Goal: Task Accomplishment & Management: Manage account settings

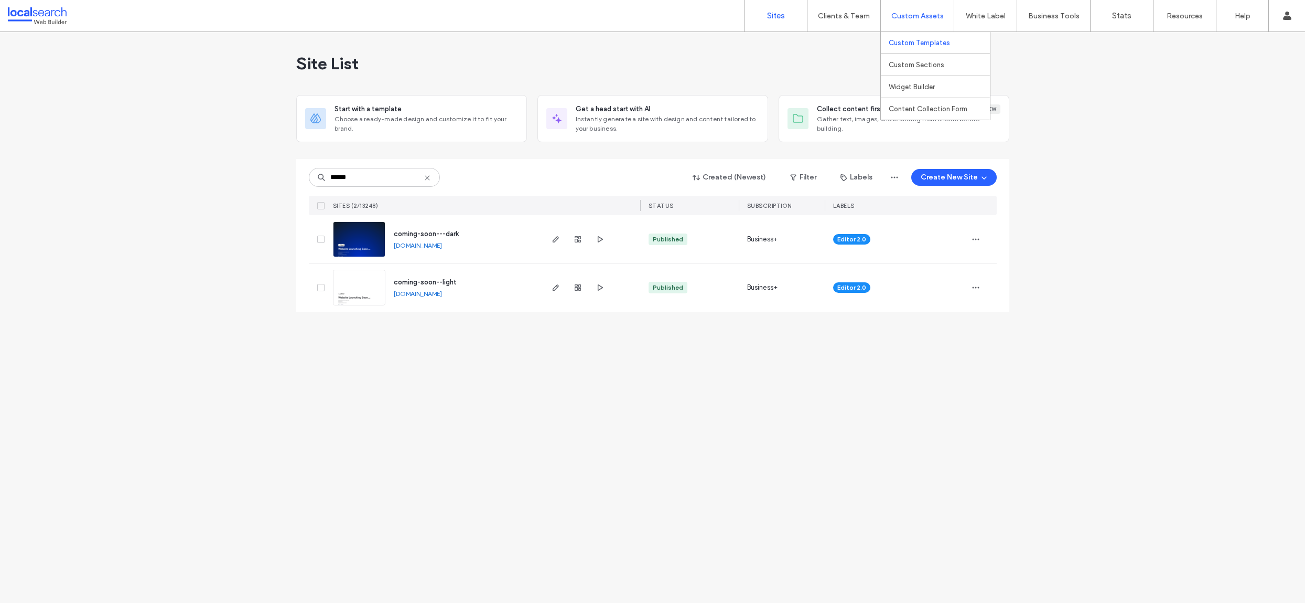
click at [915, 37] on link "Custom Templates" at bounding box center [939, 42] width 101 height 21
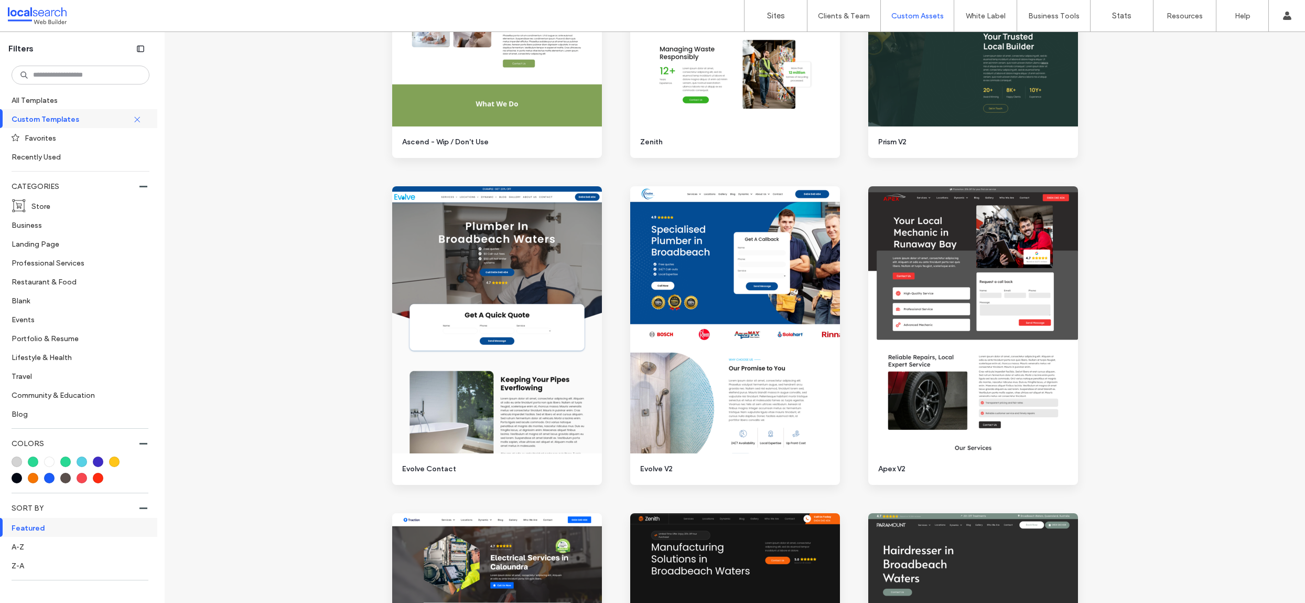
scroll to position [1099, 0]
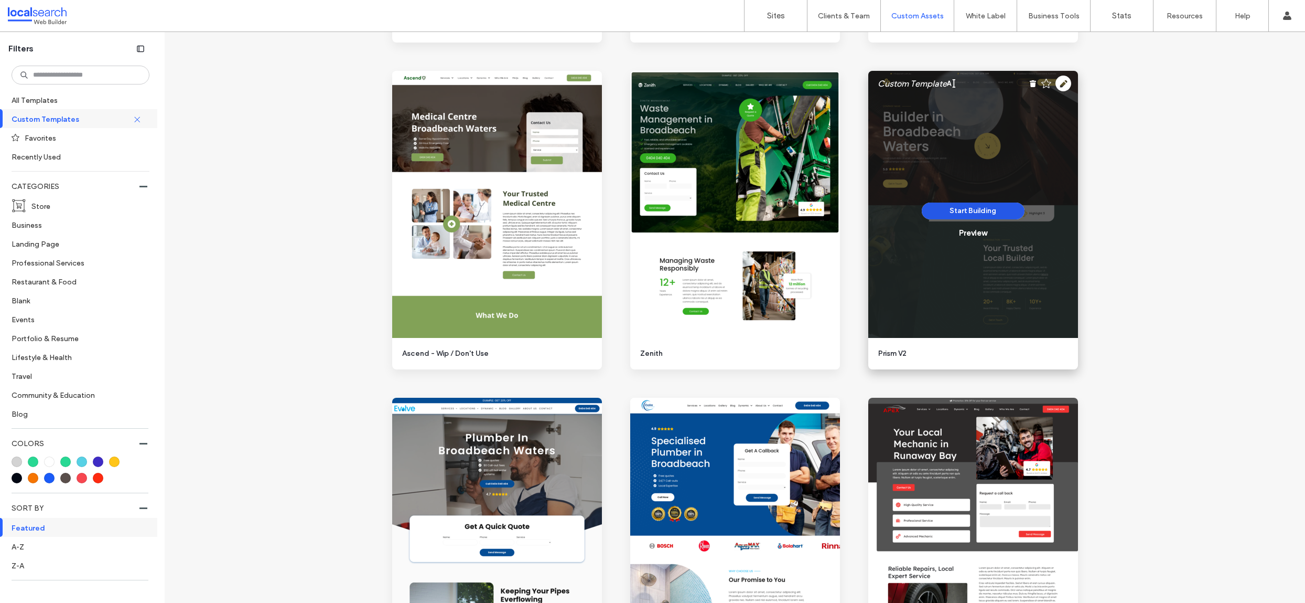
click at [963, 210] on button "Start Building" at bounding box center [973, 210] width 103 height 17
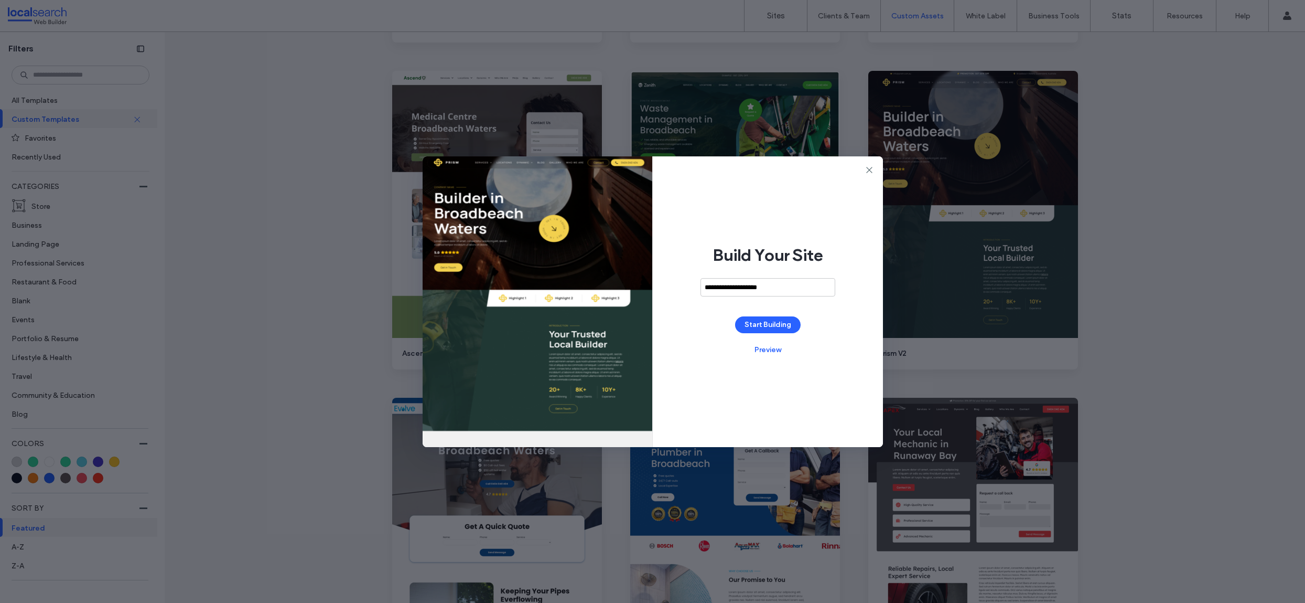
click at [770, 287] on input "**********" at bounding box center [768, 287] width 135 height 18
click at [791, 283] on input "**********" at bounding box center [768, 287] width 135 height 18
paste input "*********"
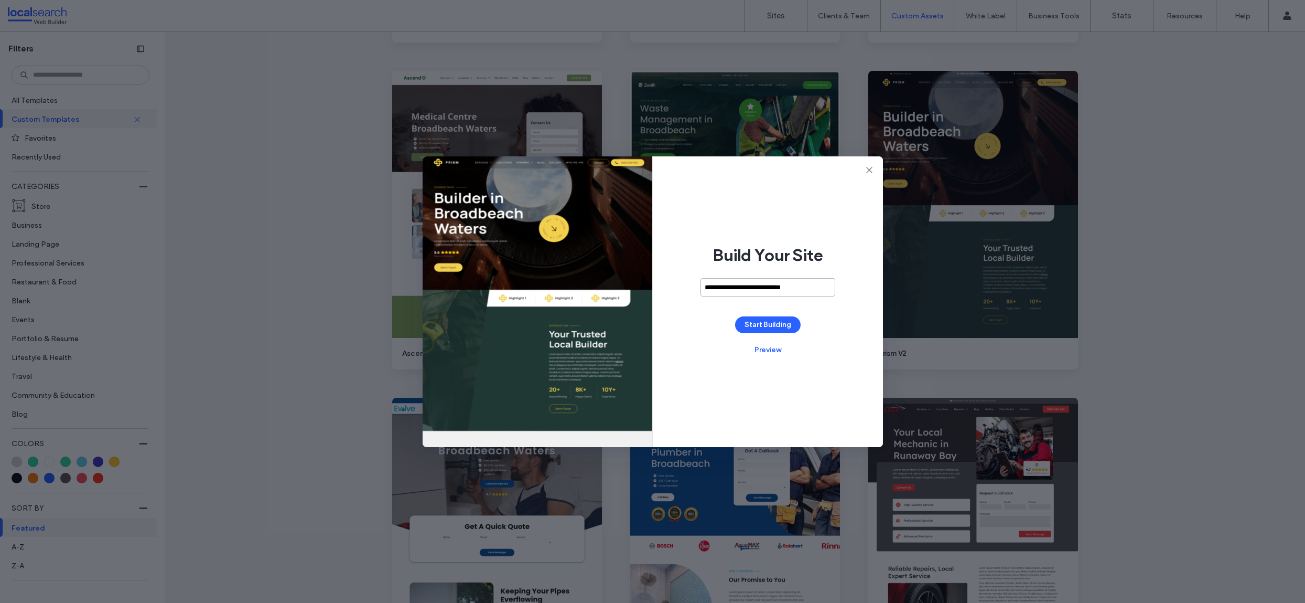
type input "**********"
click at [778, 327] on button "Start Building" at bounding box center [768, 324] width 66 height 17
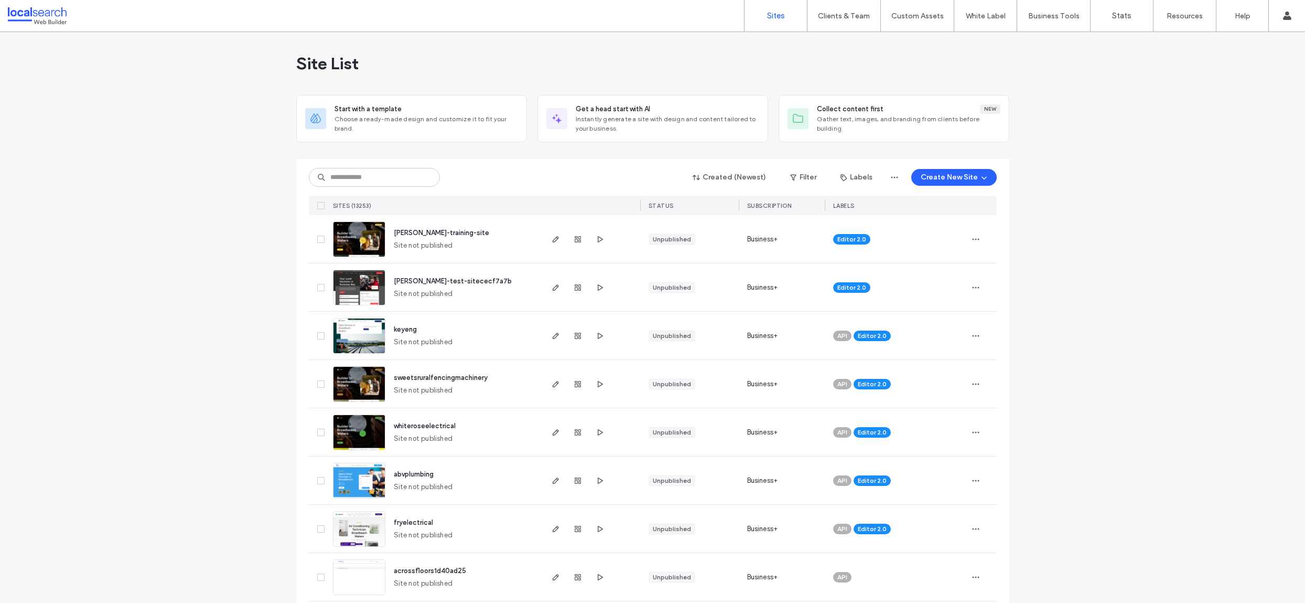
click at [886, 64] on div "Site List" at bounding box center [652, 63] width 713 height 63
click at [912, 37] on link "Custom Templates" at bounding box center [939, 42] width 101 height 21
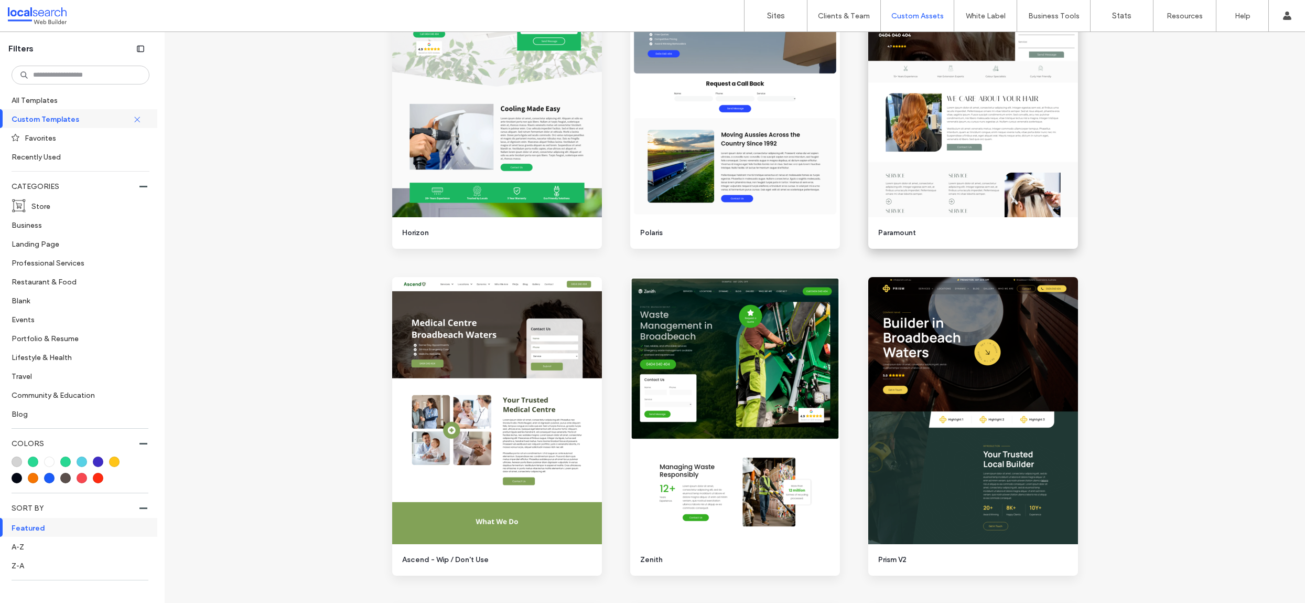
scroll to position [1117, 0]
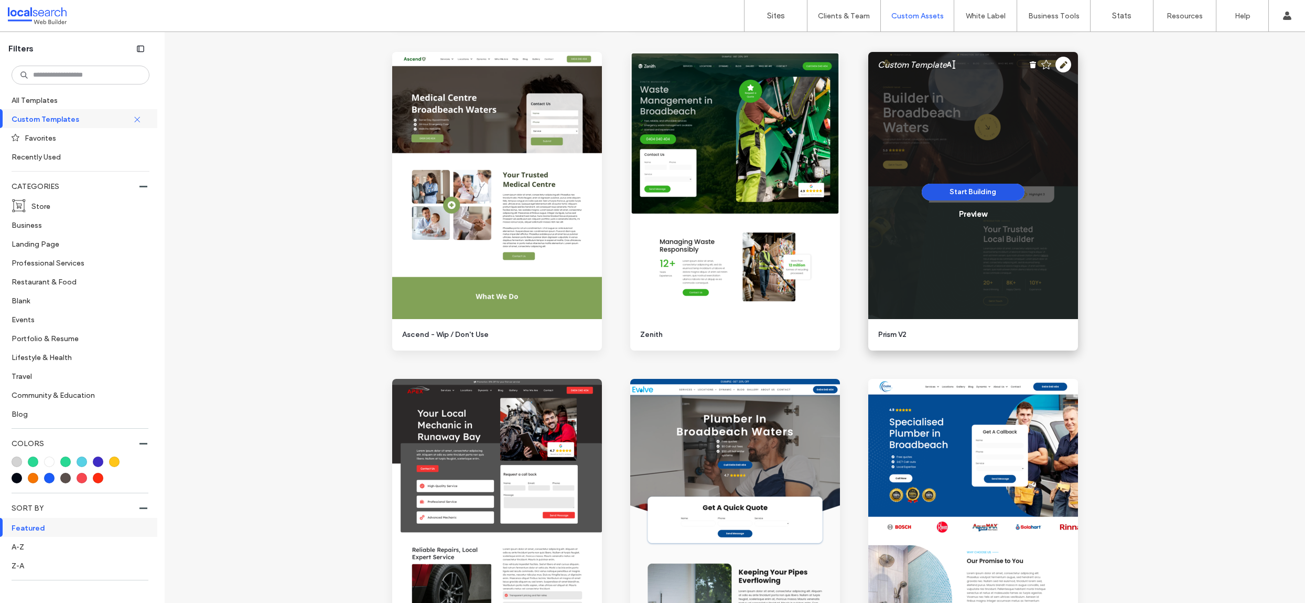
click at [972, 196] on button "Start Building" at bounding box center [973, 192] width 103 height 17
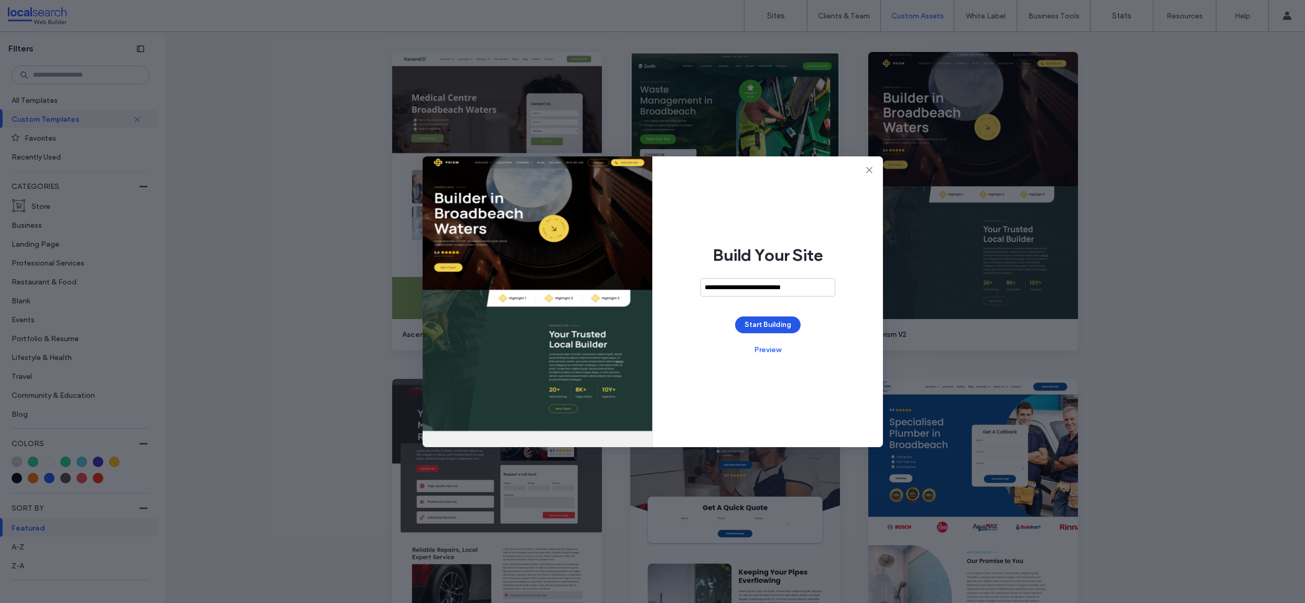
type input "**********"
click at [756, 321] on button "Start Building" at bounding box center [768, 324] width 66 height 17
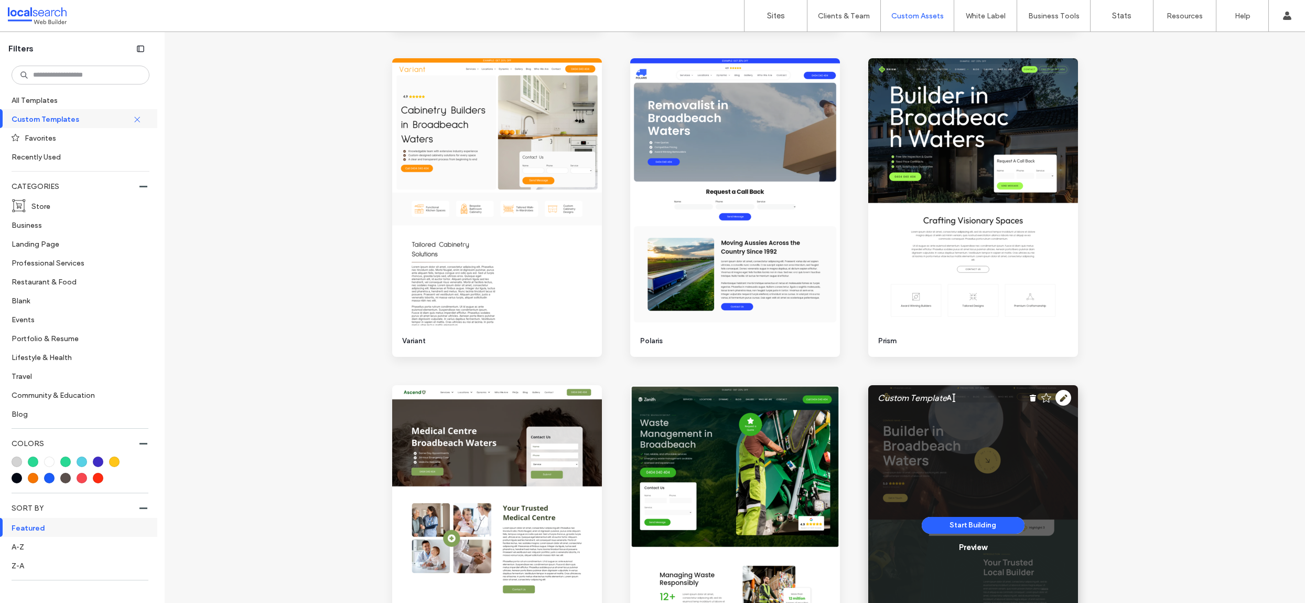
scroll to position [955, 0]
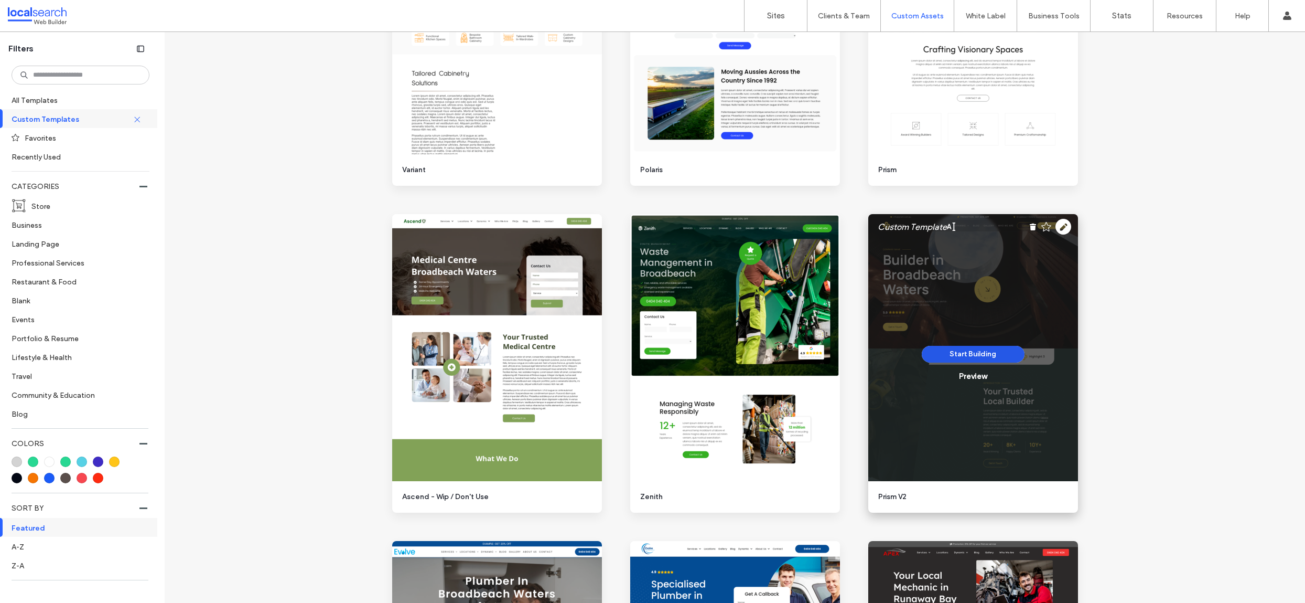
click at [976, 355] on button "Start Building" at bounding box center [973, 354] width 103 height 17
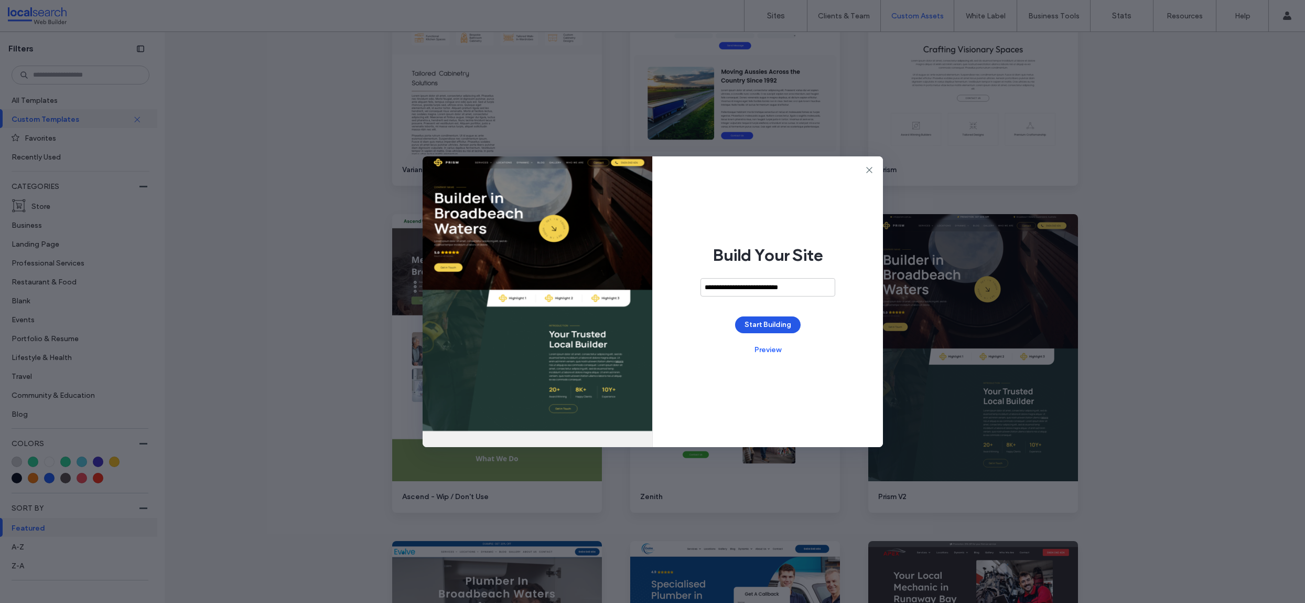
type input "**********"
click at [782, 324] on button "Start Building" at bounding box center [768, 324] width 66 height 17
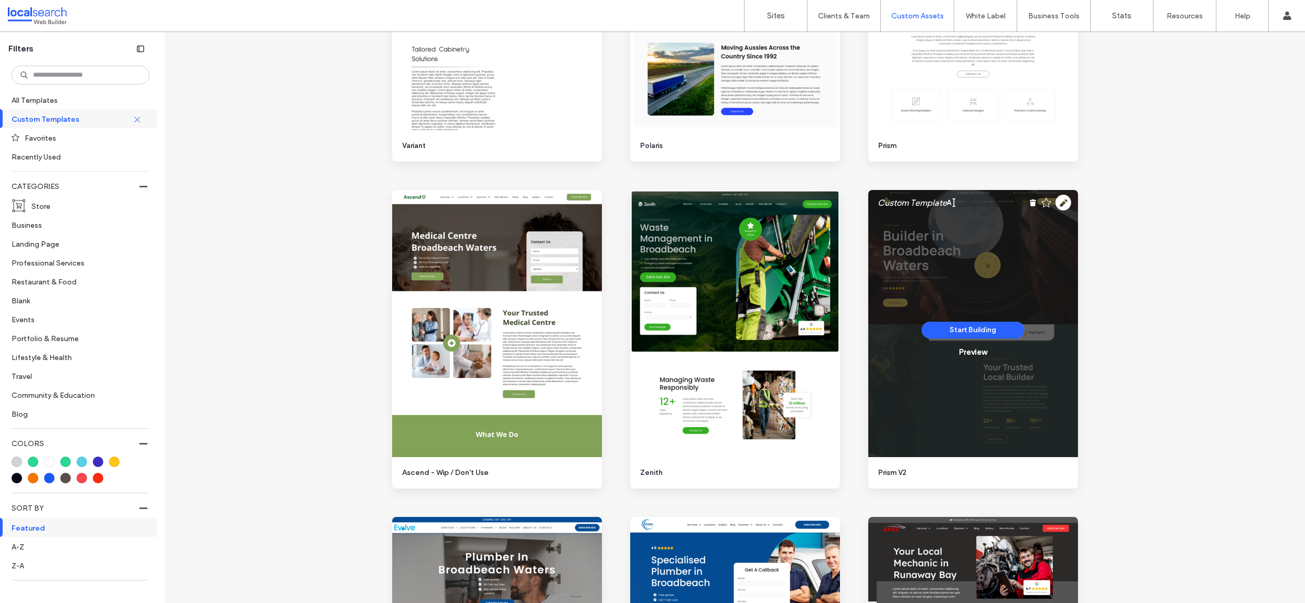
scroll to position [1014, 0]
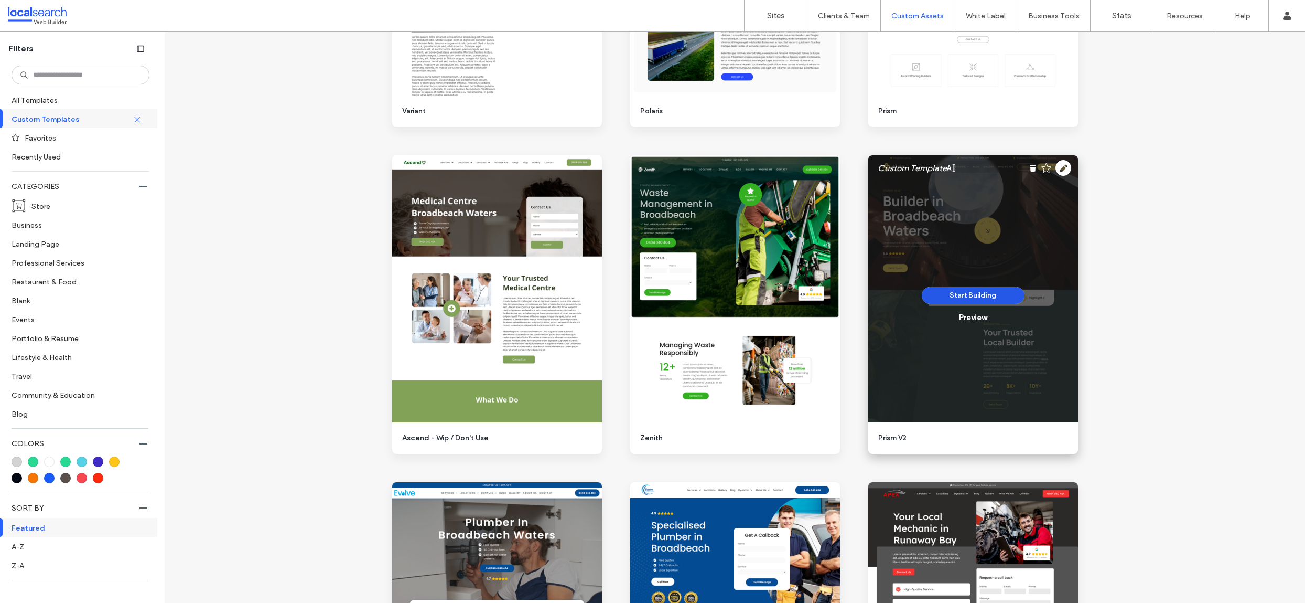
click at [956, 295] on button "Start Building" at bounding box center [973, 295] width 103 height 17
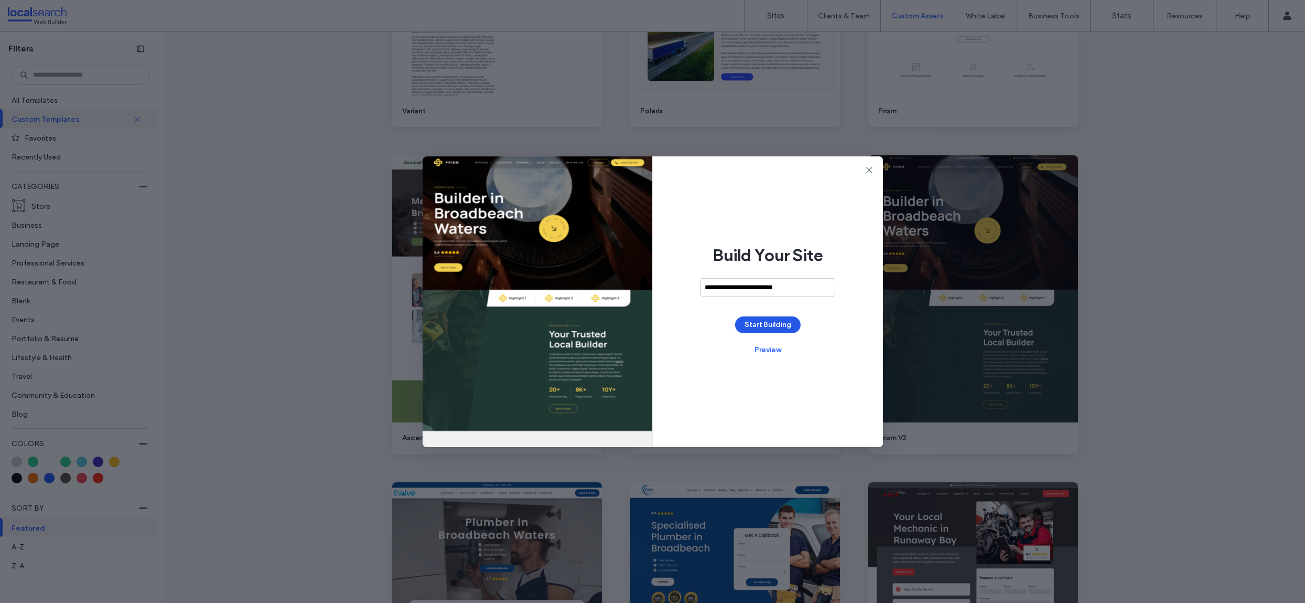
type input "**********"
click at [783, 327] on button "Start Building" at bounding box center [768, 324] width 66 height 17
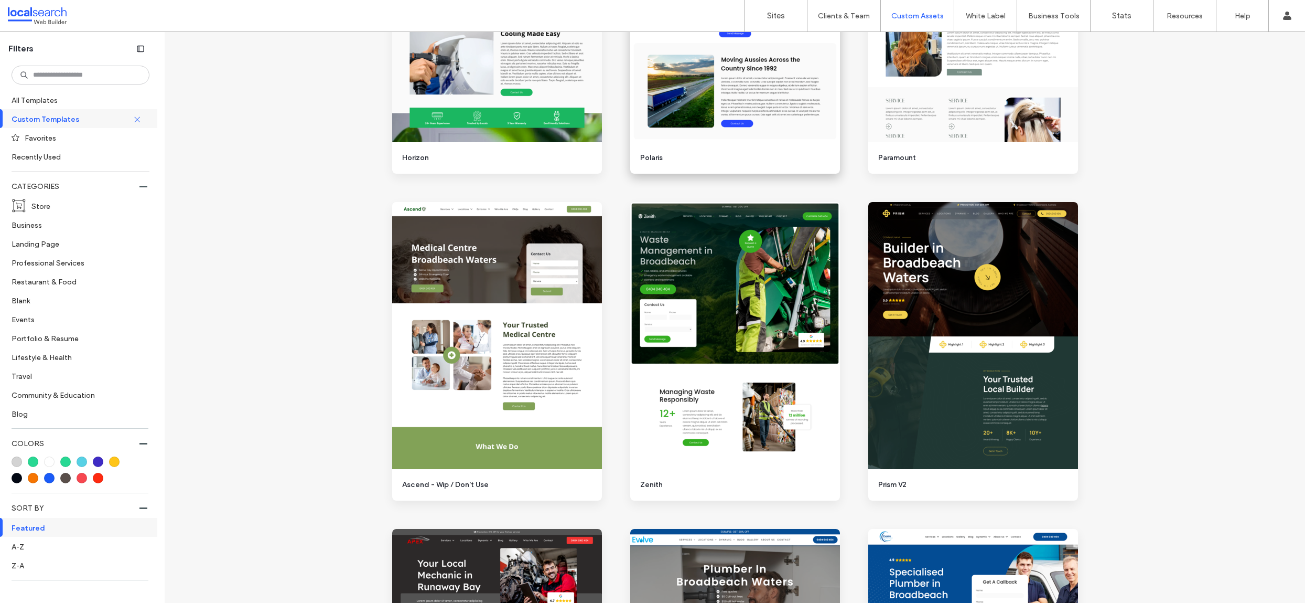
scroll to position [1020, 0]
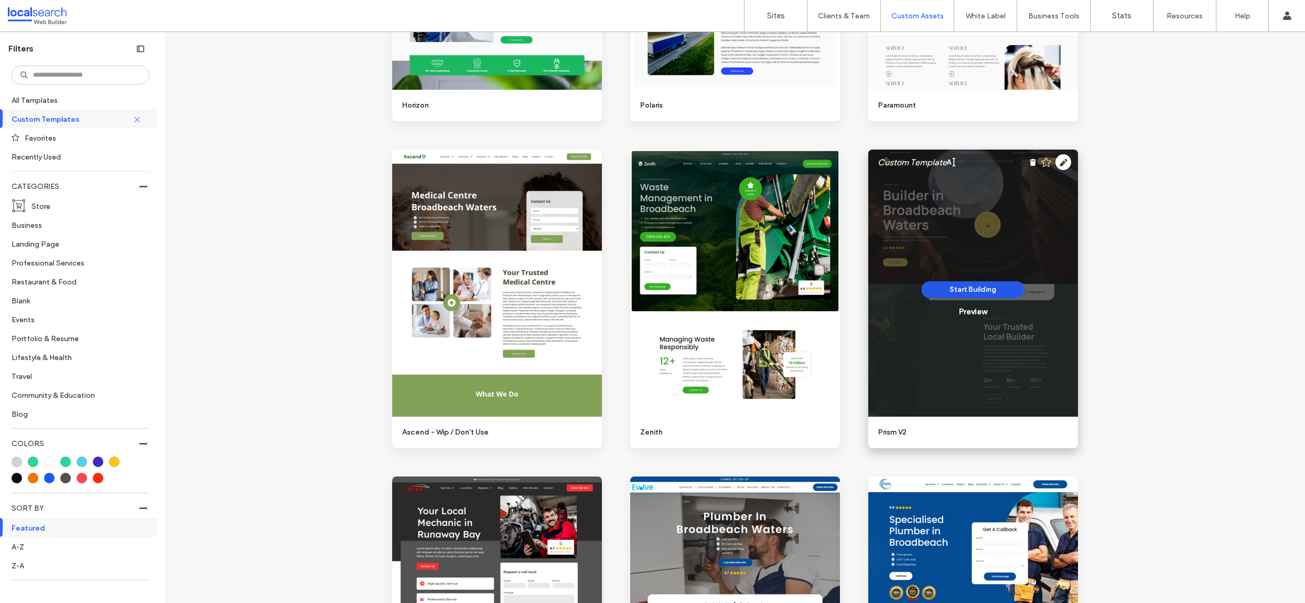
click at [969, 288] on button "Start Building" at bounding box center [973, 289] width 103 height 17
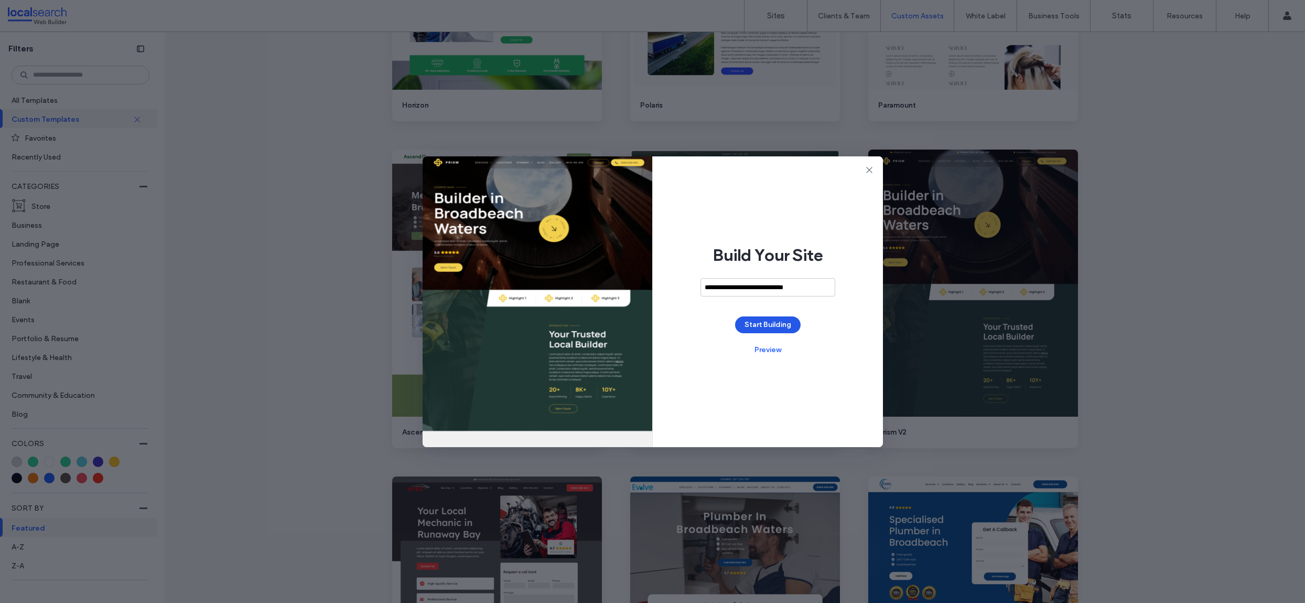
type input "**********"
click at [791, 328] on button "Start Building" at bounding box center [768, 324] width 66 height 17
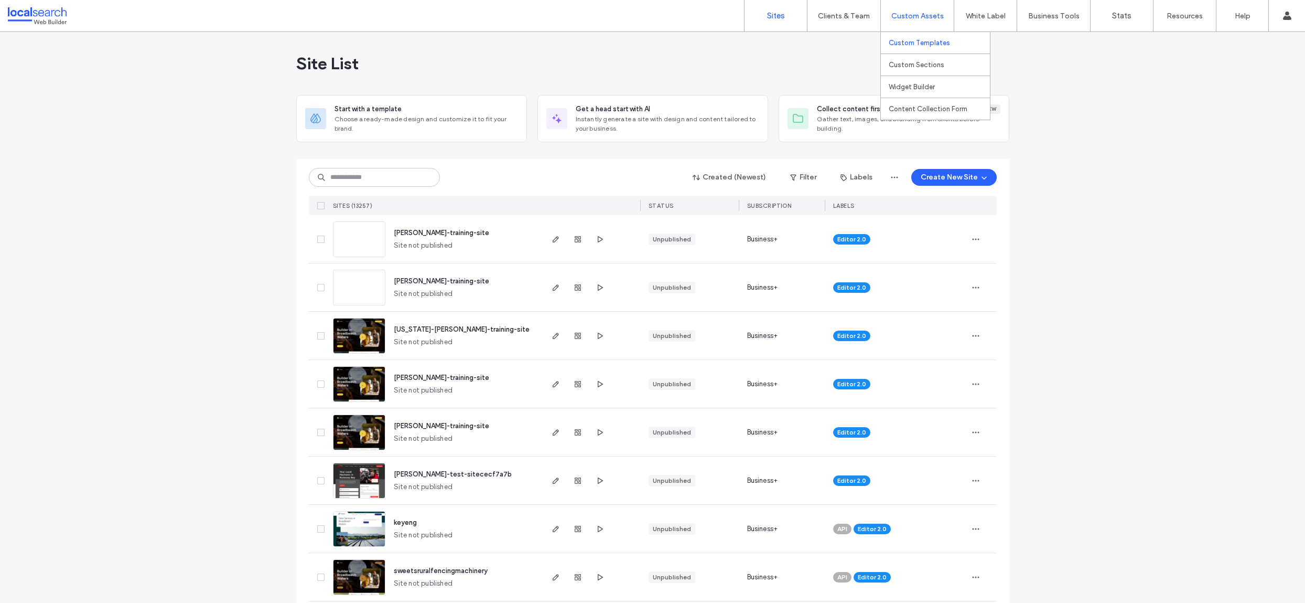
click at [924, 44] on label "Custom Templates" at bounding box center [919, 43] width 61 height 8
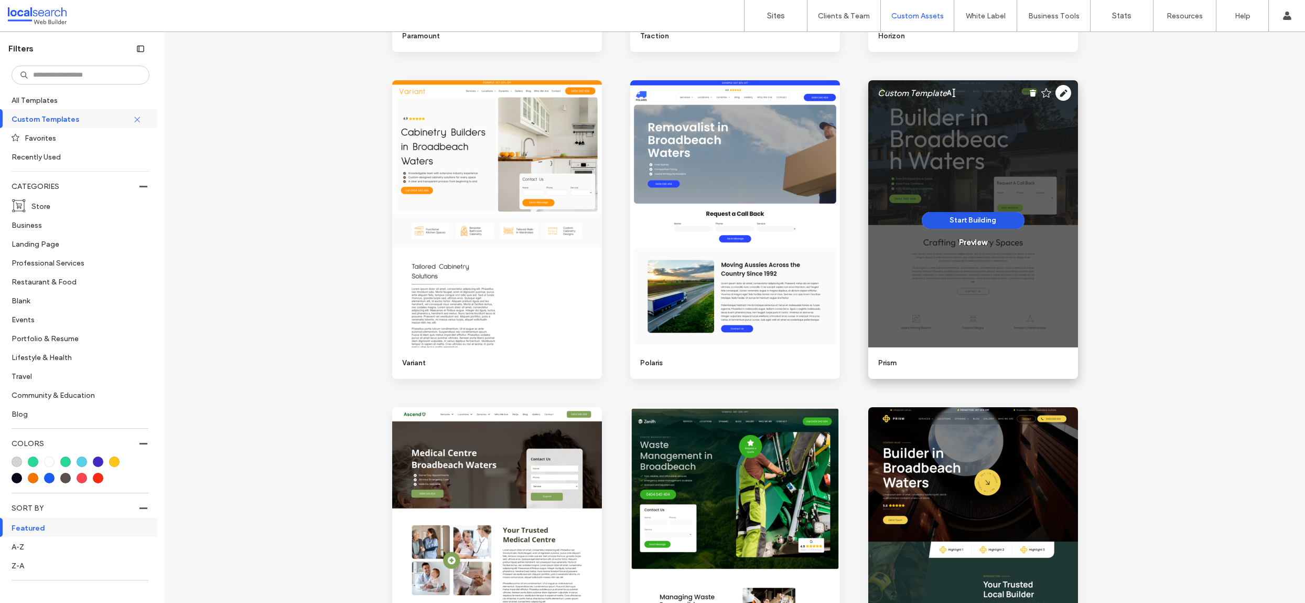
scroll to position [966, 0]
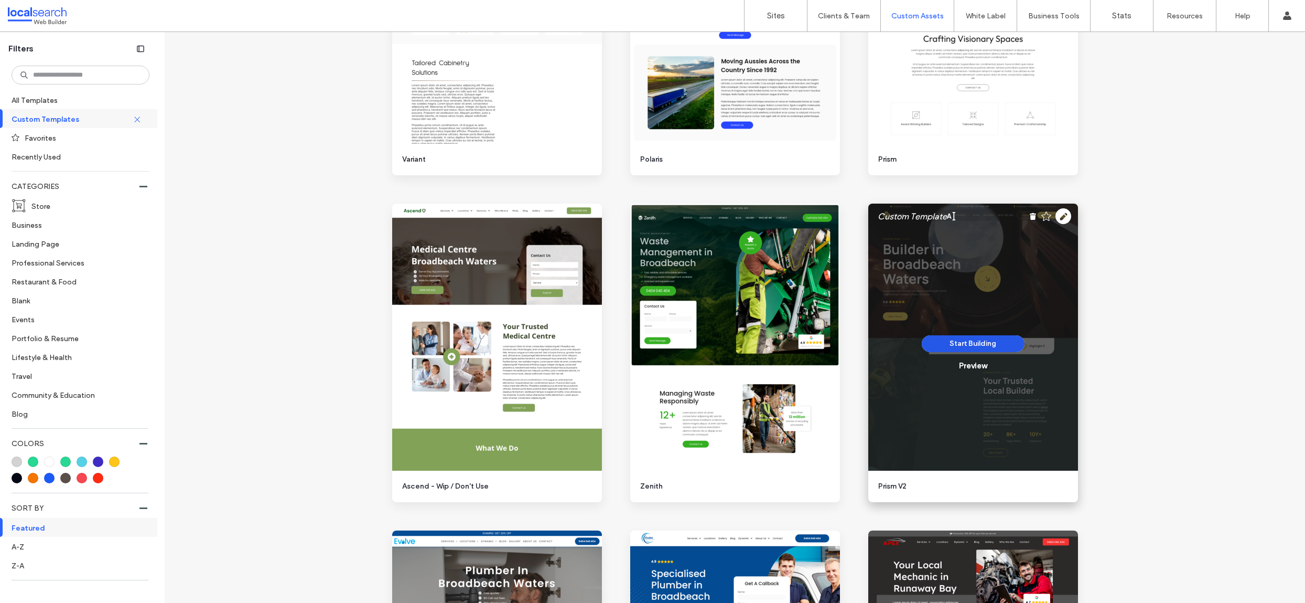
click at [970, 338] on button "Start Building" at bounding box center [973, 343] width 103 height 17
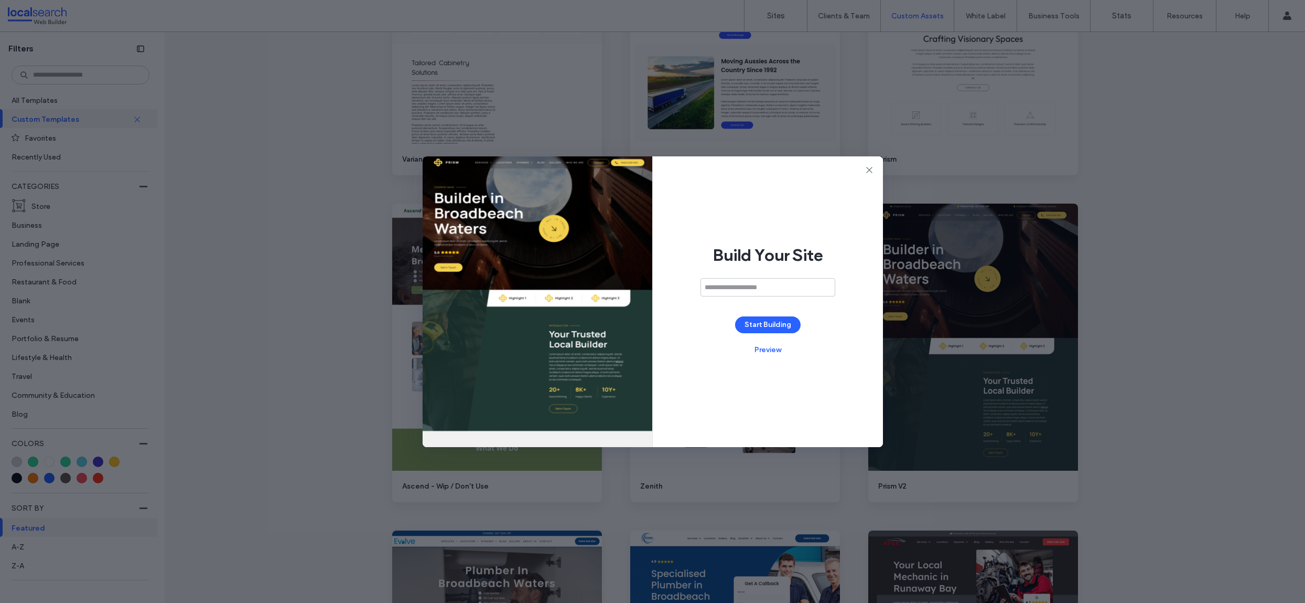
click at [768, 284] on input at bounding box center [768, 287] width 135 height 18
type input "**********"
click at [786, 324] on button "Start Building" at bounding box center [768, 324] width 66 height 17
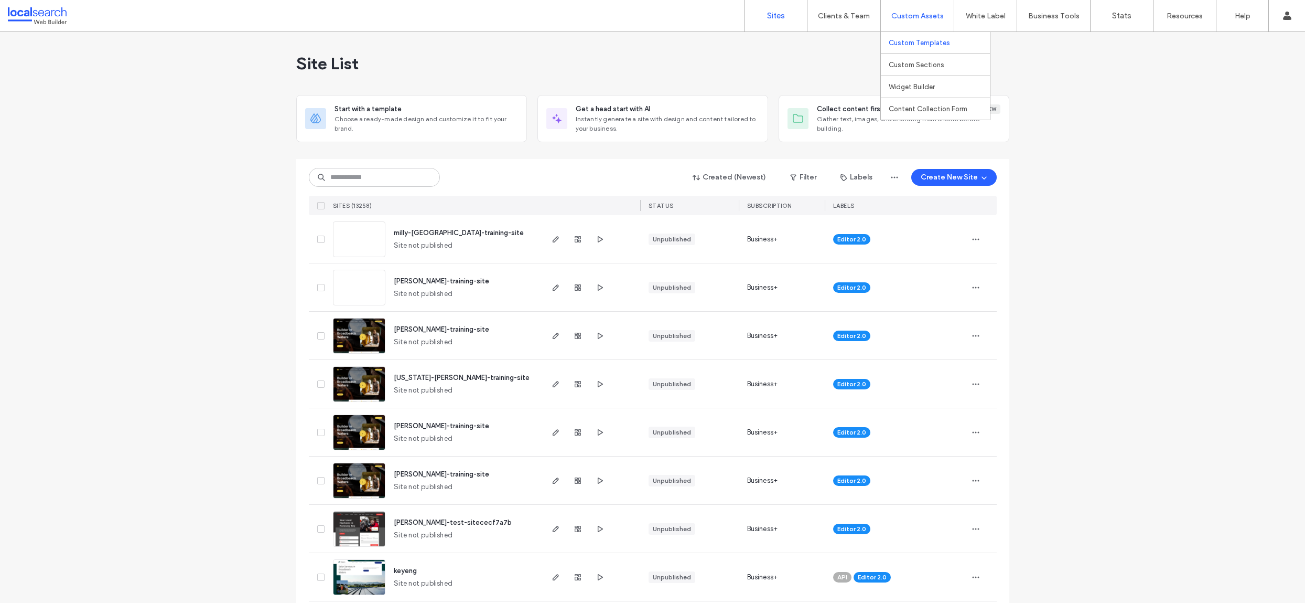
click at [921, 42] on label "Custom Templates" at bounding box center [919, 43] width 61 height 8
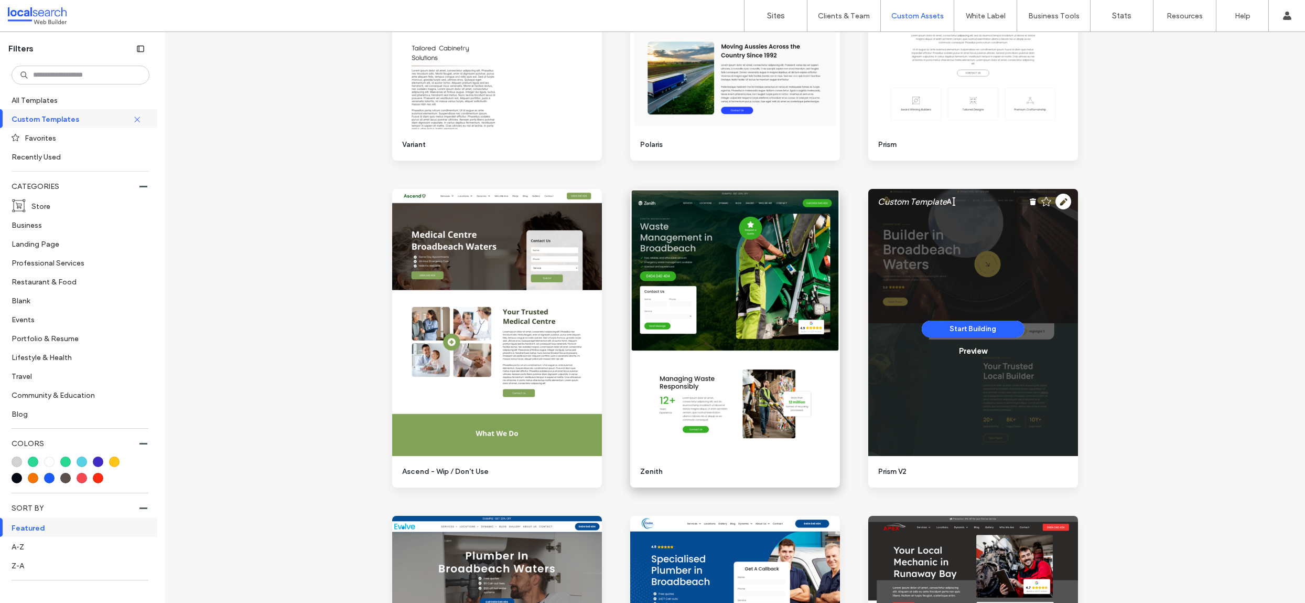
scroll to position [1036, 0]
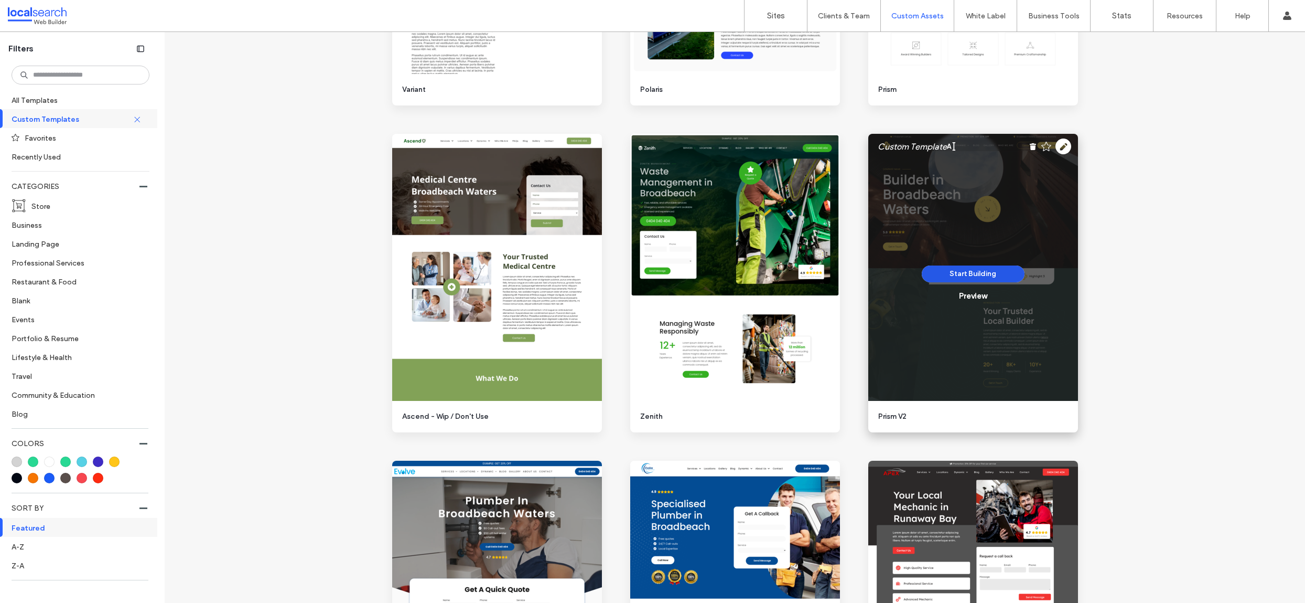
click at [969, 271] on button "Start Building" at bounding box center [973, 273] width 103 height 17
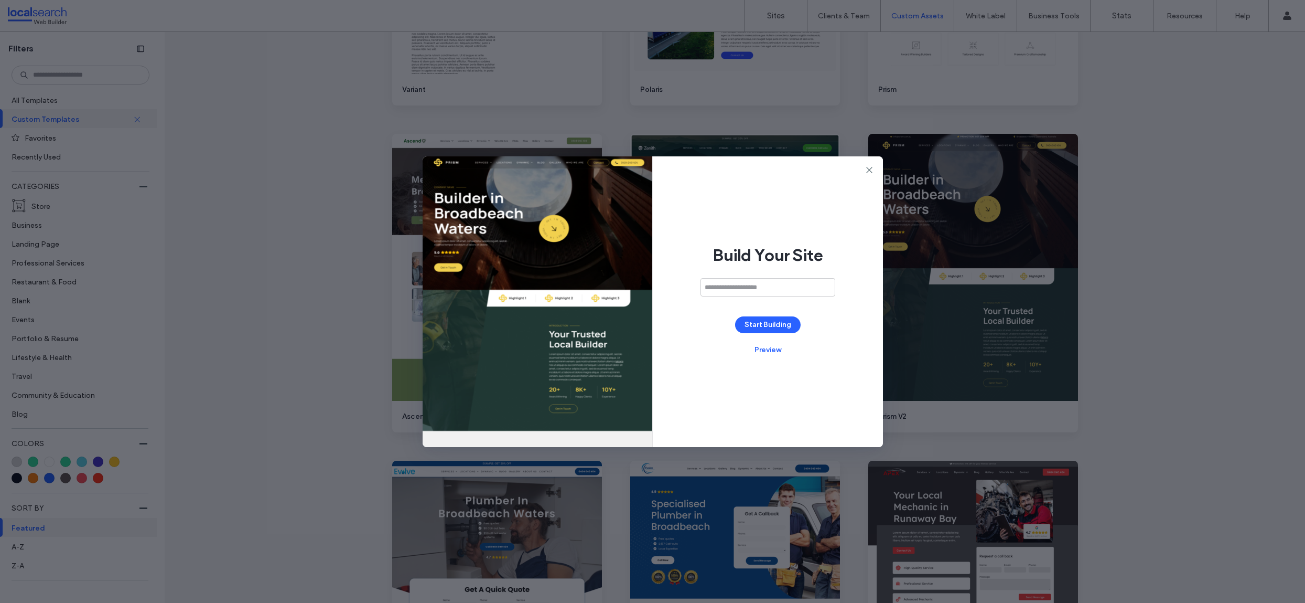
click at [789, 285] on input at bounding box center [768, 287] width 135 height 18
type input "**********"
click at [775, 319] on button "Start Building" at bounding box center [768, 324] width 66 height 17
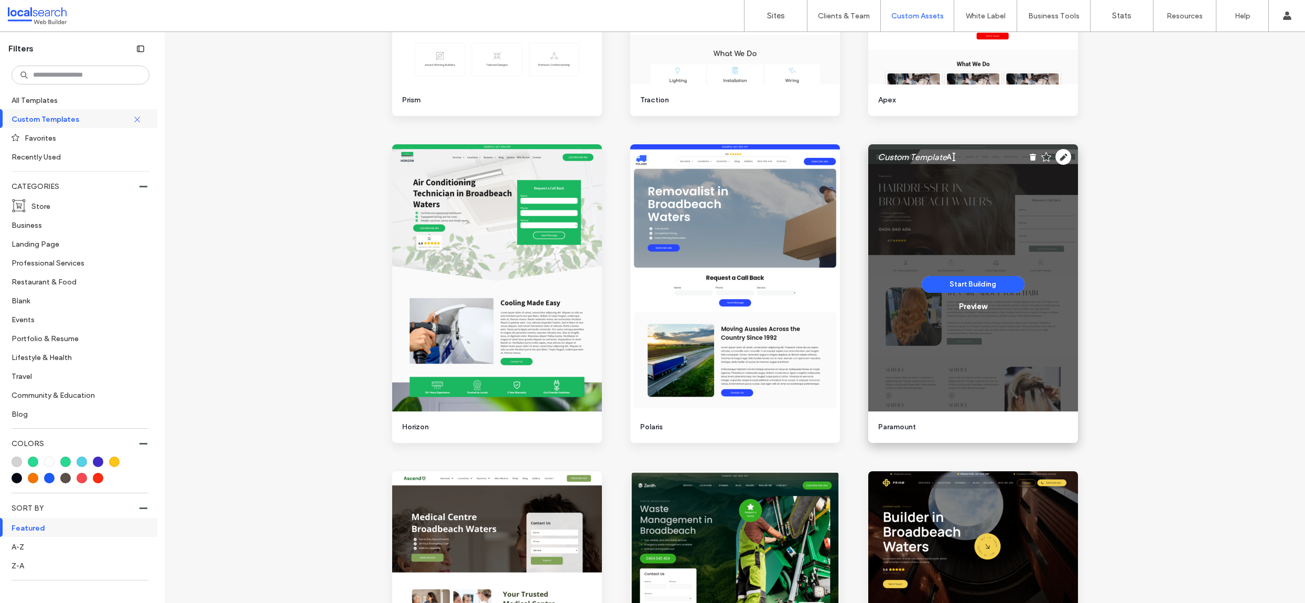
scroll to position [1062, 0]
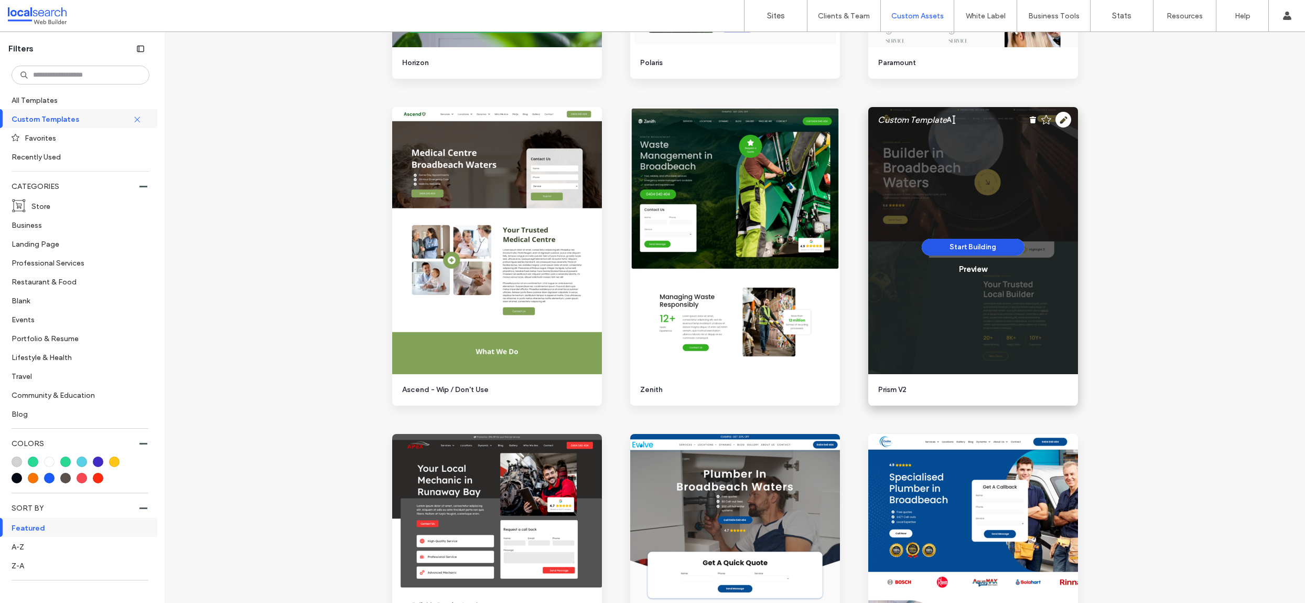
click at [976, 248] on button "Start Building" at bounding box center [973, 247] width 103 height 17
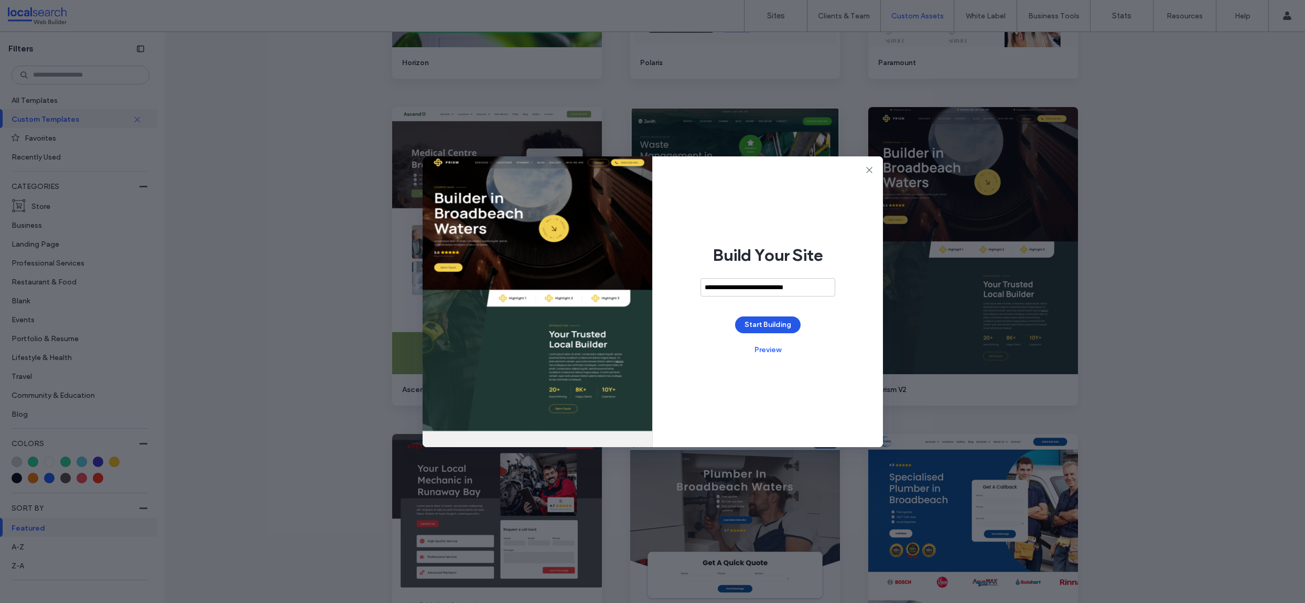
type input "**********"
click at [778, 322] on button "Start Building" at bounding box center [768, 324] width 66 height 17
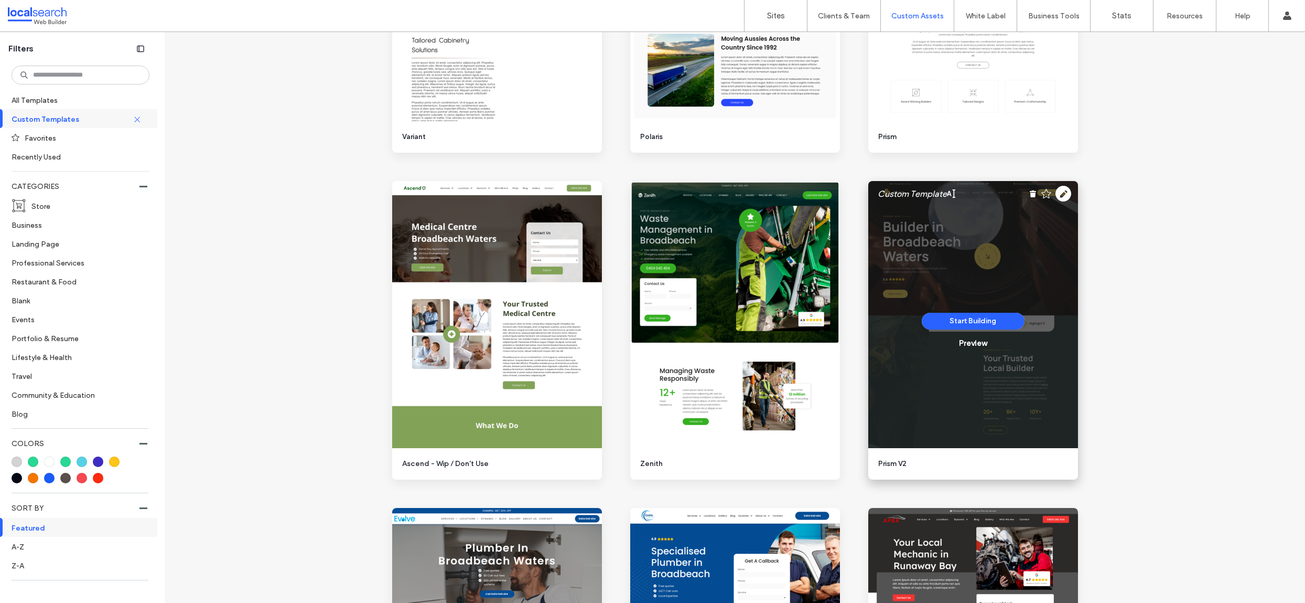
scroll to position [995, 0]
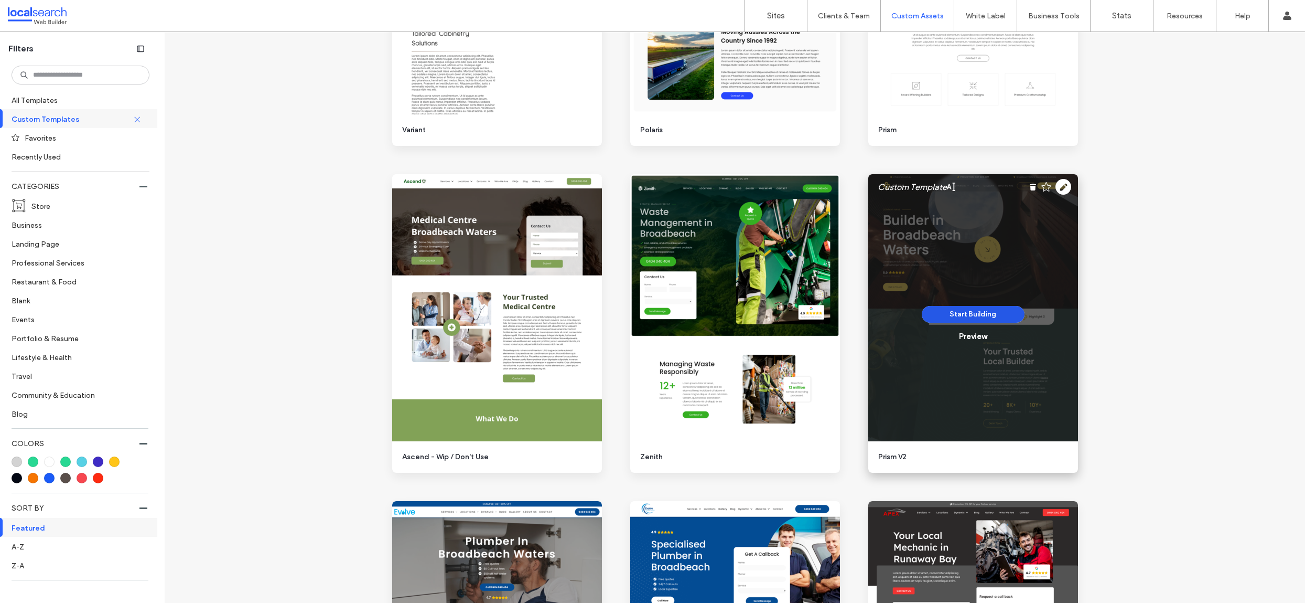
click at [978, 315] on button "Start Building" at bounding box center [973, 314] width 103 height 17
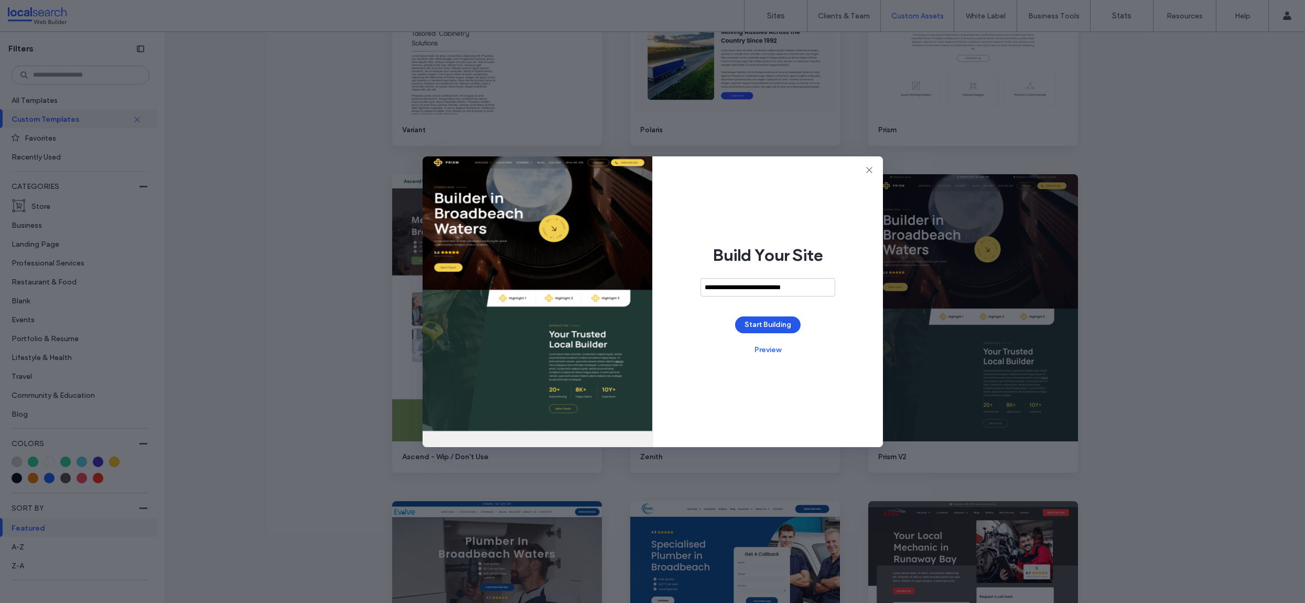
type input "**********"
click at [785, 320] on button "Start Building" at bounding box center [768, 324] width 66 height 17
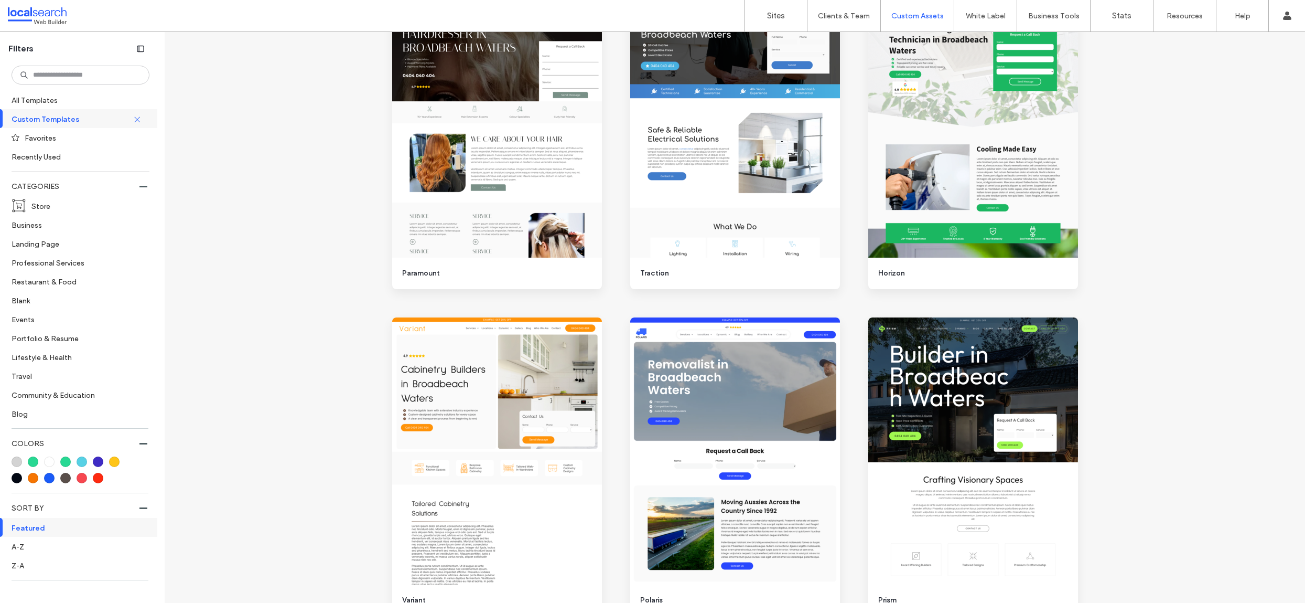
scroll to position [884, 0]
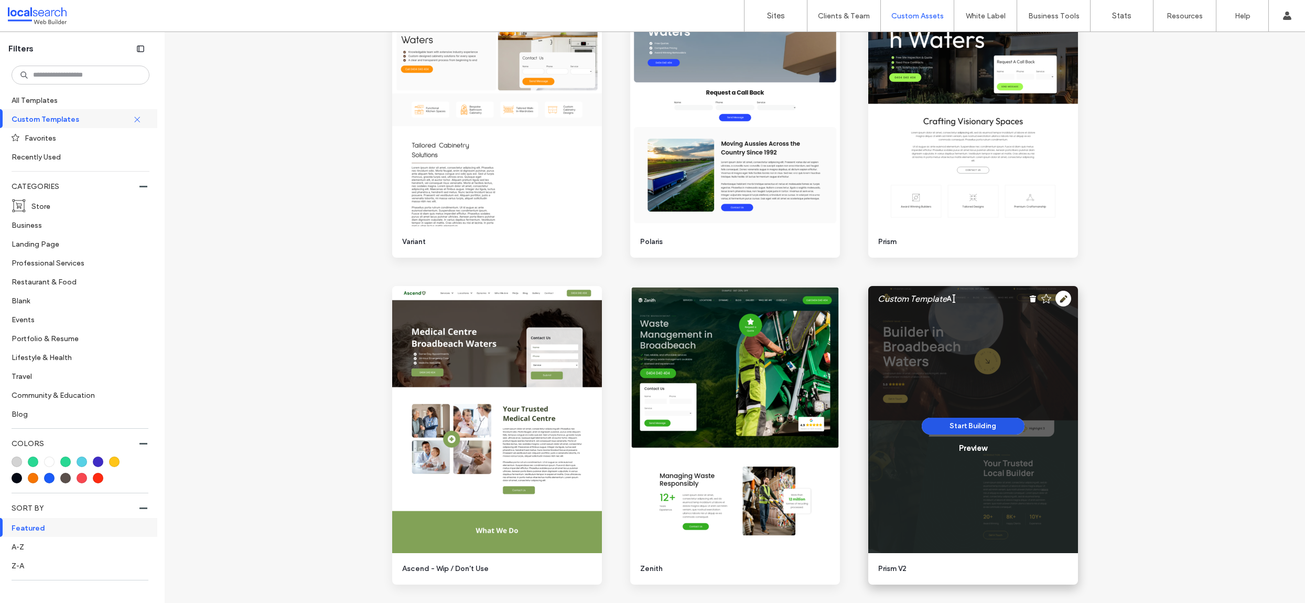
click at [984, 429] on button "Start Building" at bounding box center [973, 425] width 103 height 17
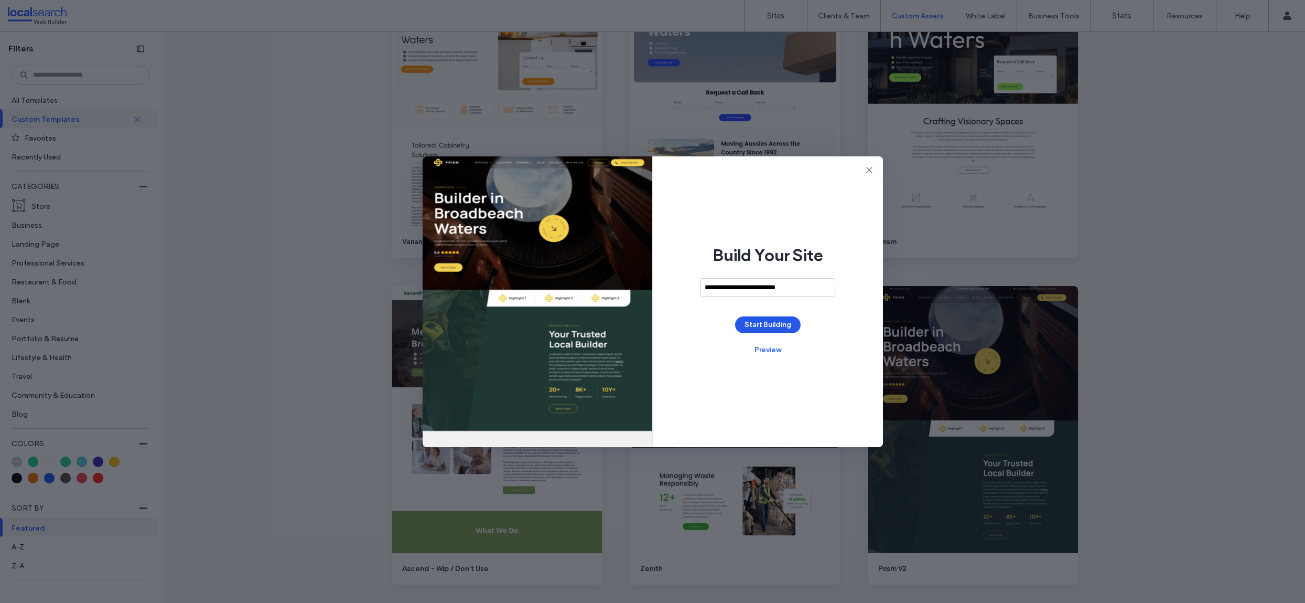
type input "**********"
click at [771, 327] on button "Start Building" at bounding box center [768, 324] width 66 height 17
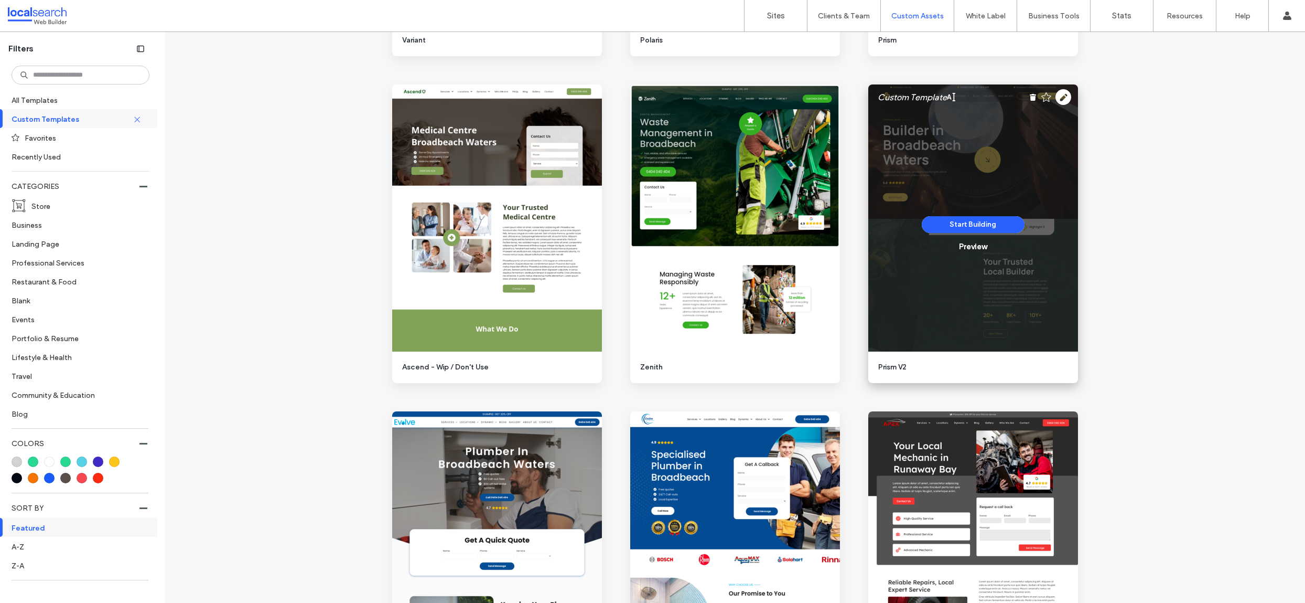
scroll to position [1059, 0]
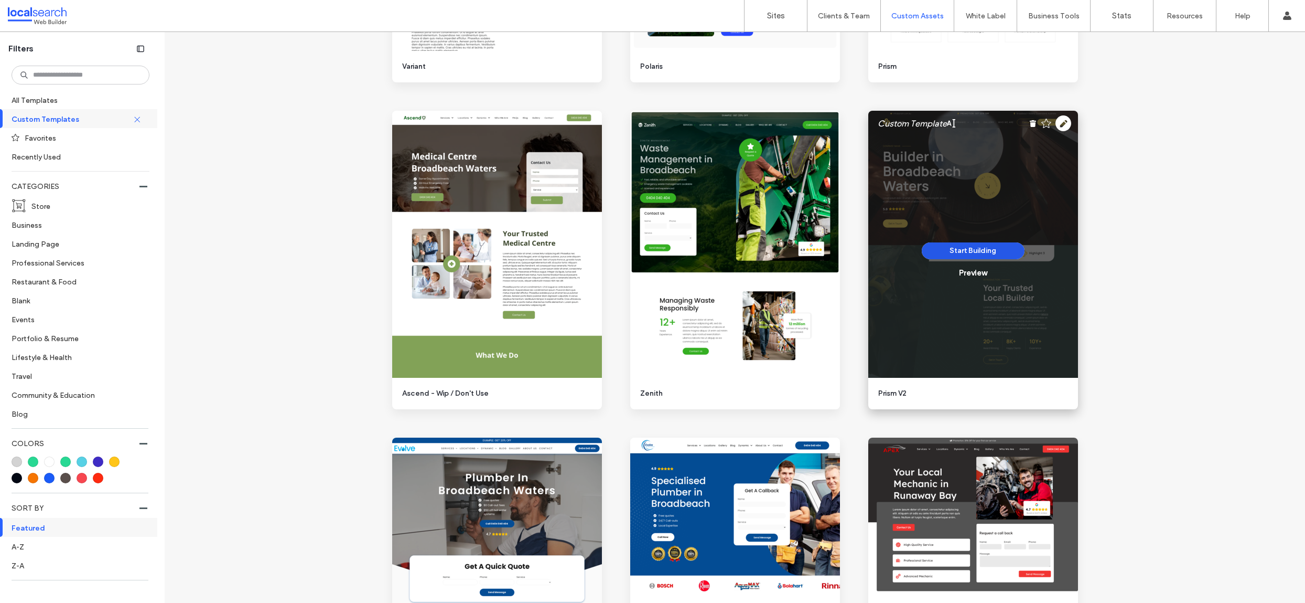
click at [964, 253] on button "Start Building" at bounding box center [973, 250] width 103 height 17
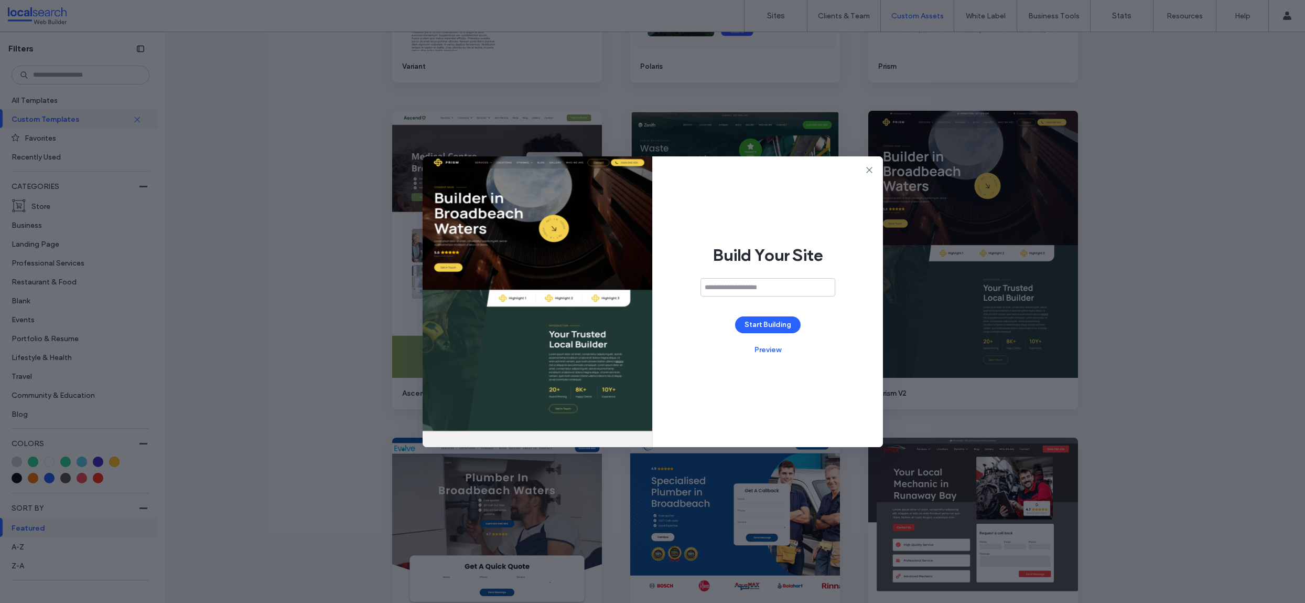
click at [761, 283] on input at bounding box center [768, 287] width 135 height 18
type input "**********"
click at [783, 322] on button "Start Building" at bounding box center [768, 324] width 66 height 17
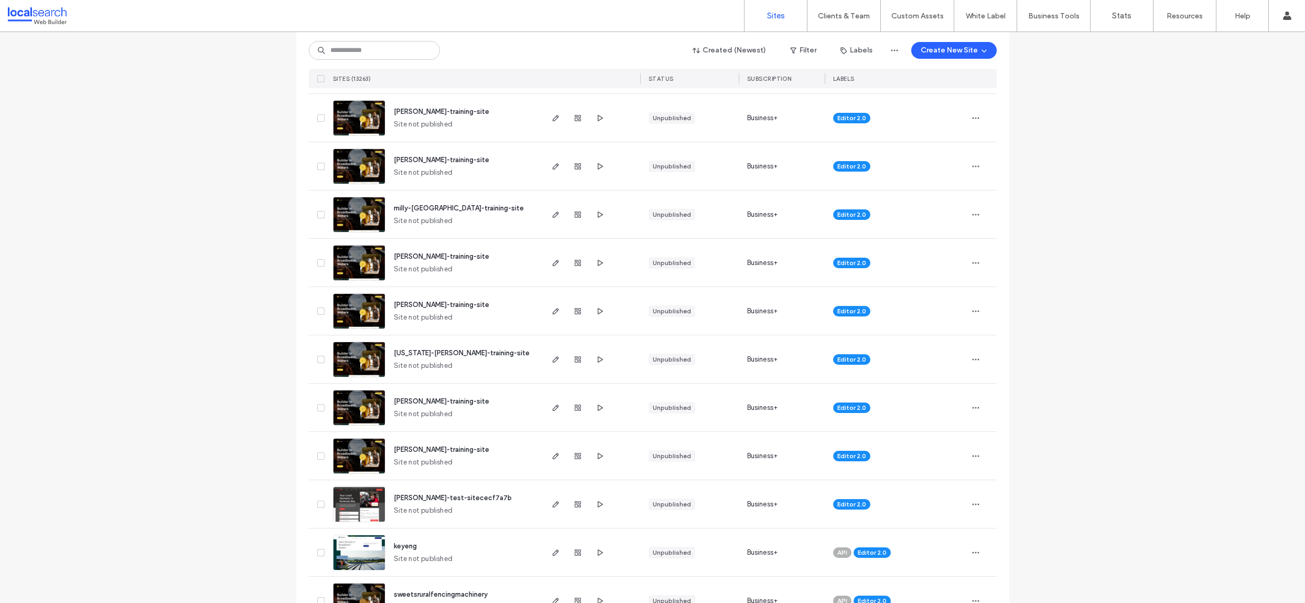
scroll to position [393, 0]
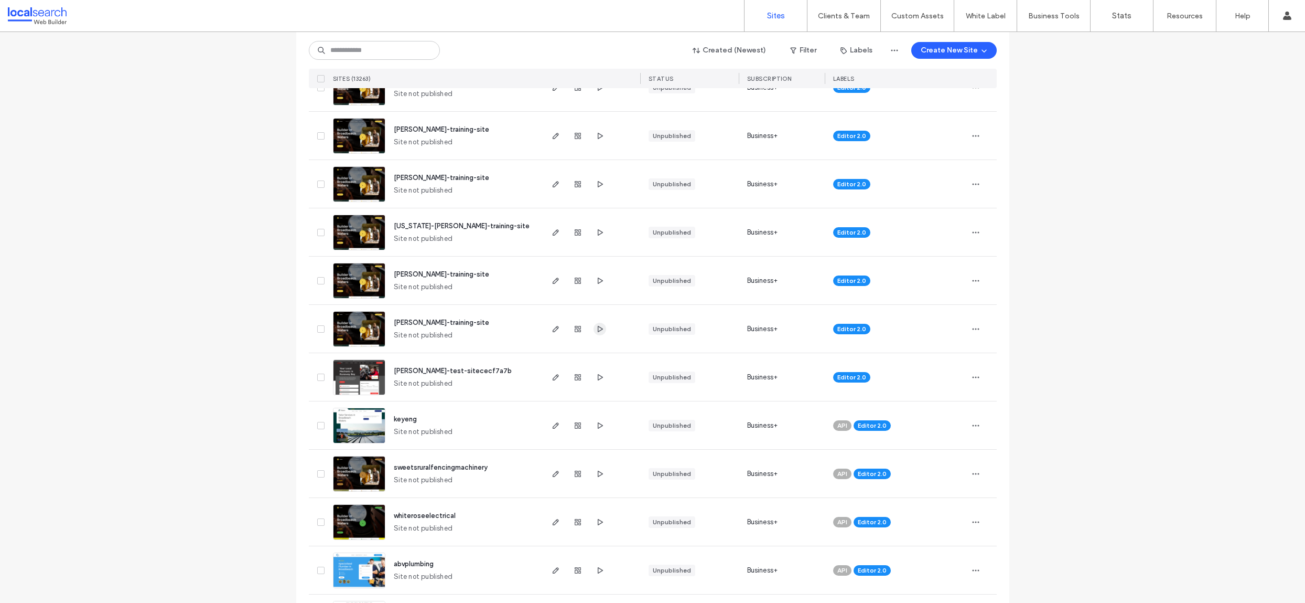
click at [598, 327] on icon "button" at bounding box center [600, 329] width 8 height 8
click at [598, 280] on use "button" at bounding box center [599, 280] width 5 height 6
click at [597, 232] on icon "button" at bounding box center [600, 232] width 8 height 8
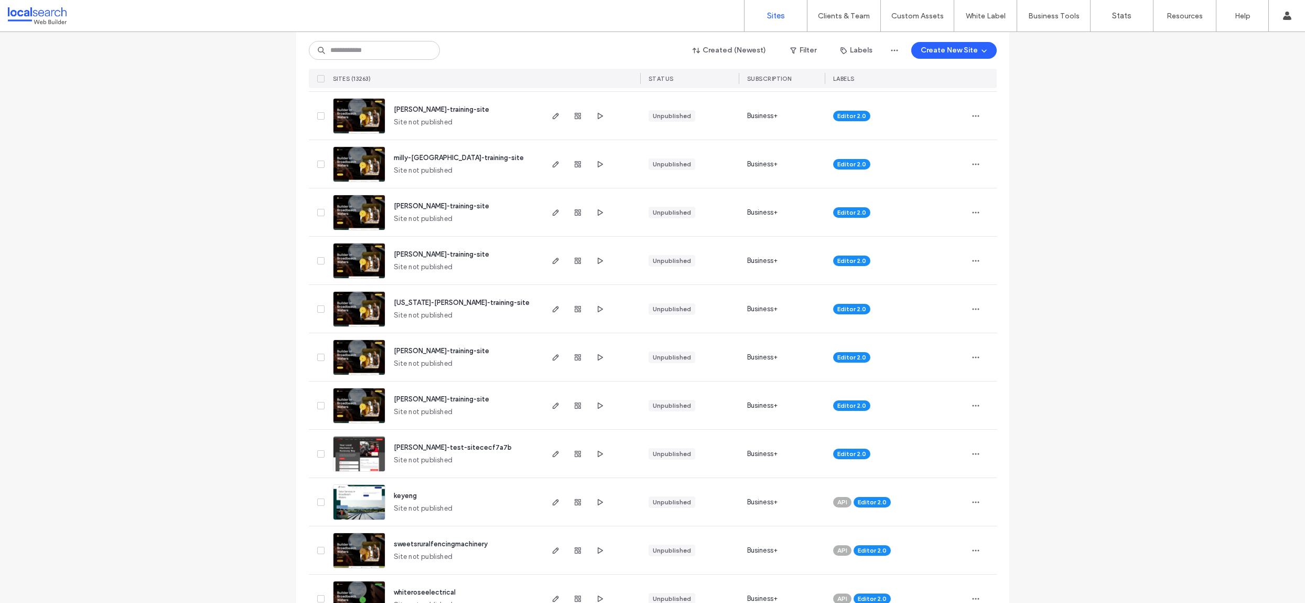
scroll to position [316, 0]
click at [601, 259] on span "button" at bounding box center [600, 261] width 13 height 13
click at [597, 213] on use "button" at bounding box center [599, 212] width 5 height 6
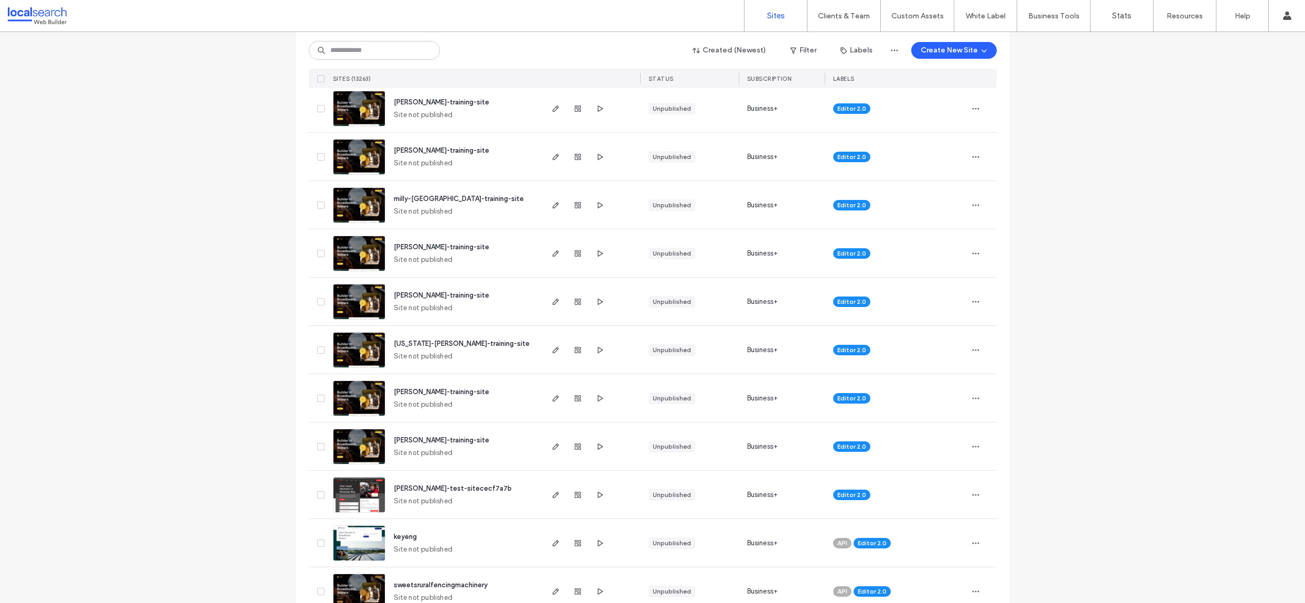
scroll to position [233, 0]
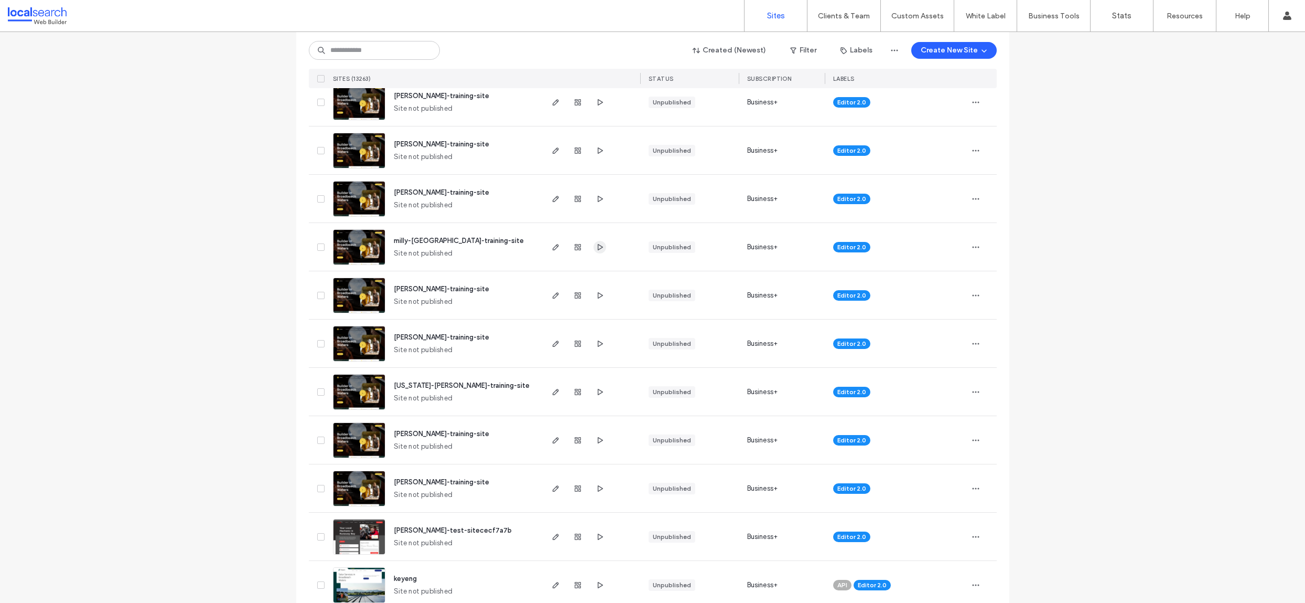
click at [600, 243] on span "button" at bounding box center [600, 247] width 13 height 13
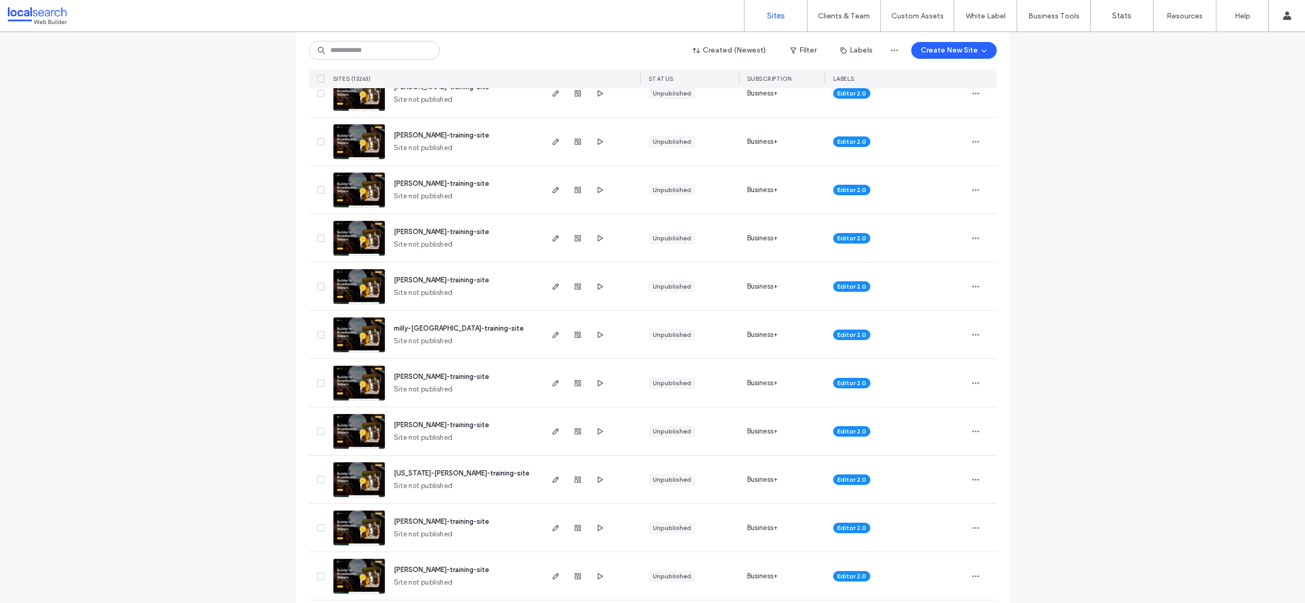
scroll to position [145, 0]
click at [596, 285] on icon "button" at bounding box center [600, 287] width 8 height 8
click at [602, 234] on div at bounding box center [590, 238] width 99 height 48
click at [596, 235] on icon "button" at bounding box center [600, 238] width 8 height 8
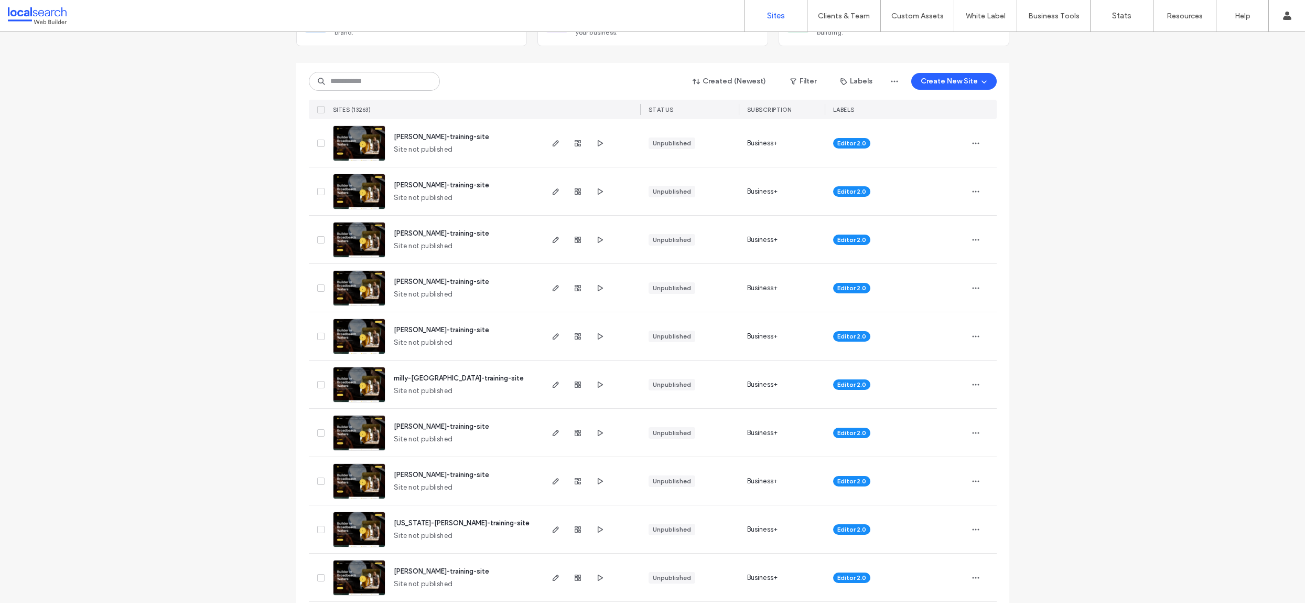
scroll to position [76, 0]
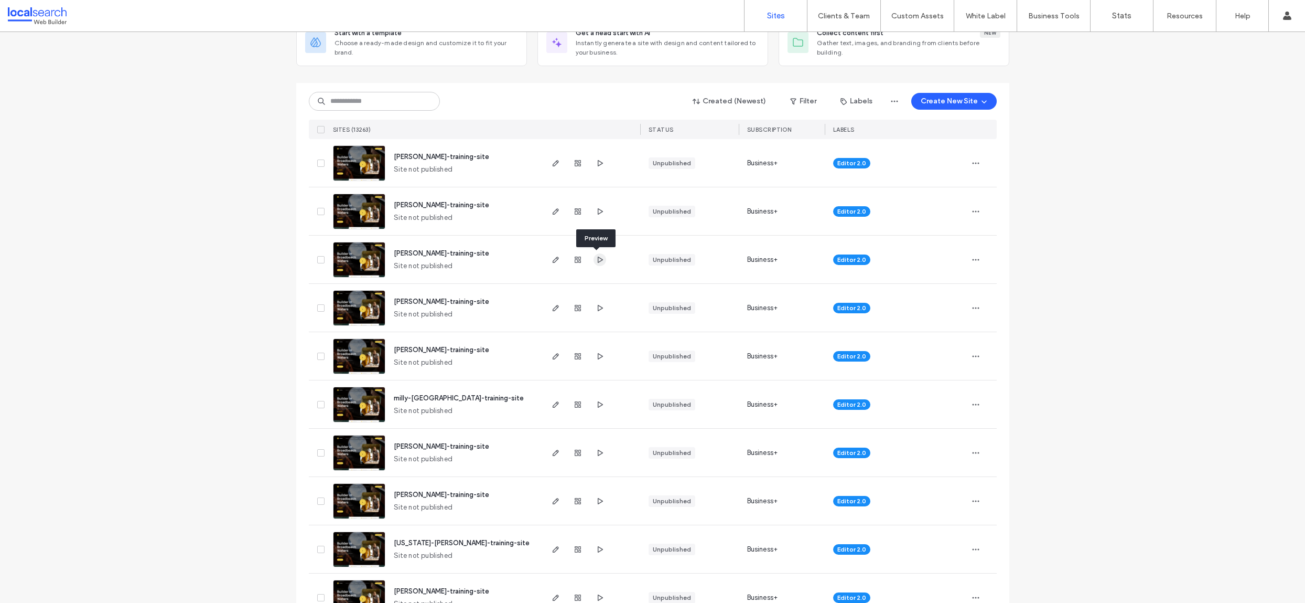
click at [601, 258] on span "button" at bounding box center [600, 259] width 13 height 13
click at [599, 210] on icon "button" at bounding box center [600, 211] width 8 height 8
click at [603, 160] on div at bounding box center [590, 163] width 99 height 48
click at [596, 162] on icon "button" at bounding box center [600, 163] width 8 height 8
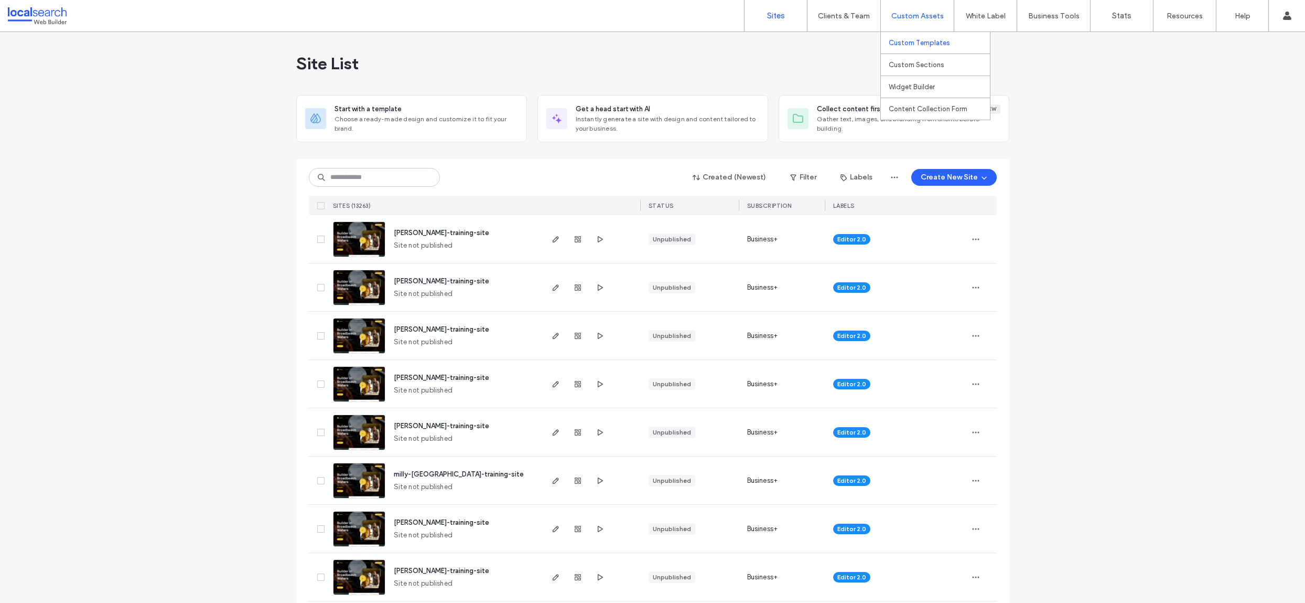
click at [909, 37] on link "Custom Templates" at bounding box center [939, 42] width 101 height 21
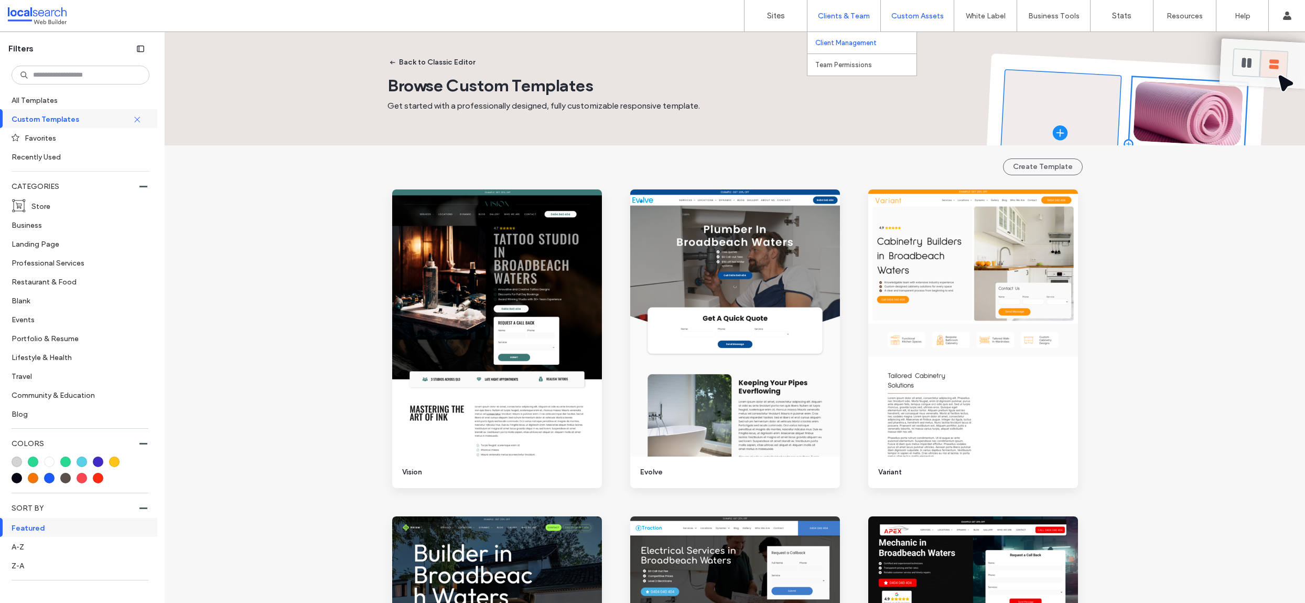
click at [838, 49] on link "Client Management" at bounding box center [865, 42] width 101 height 21
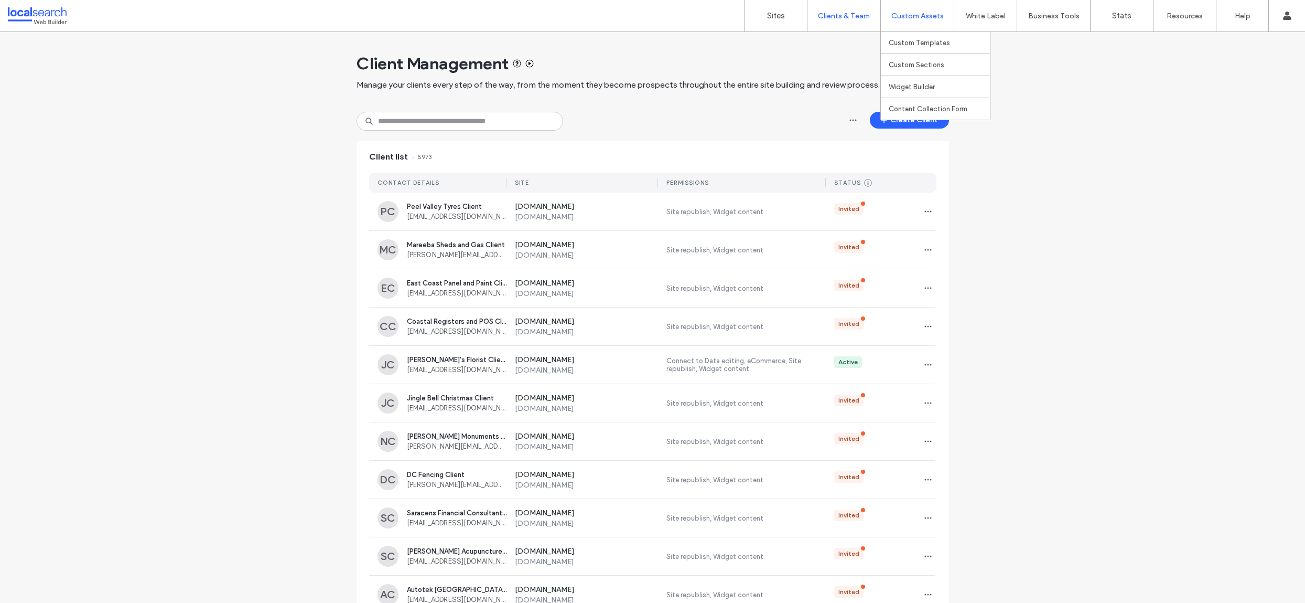
click at [938, 19] on label "Custom Assets" at bounding box center [917, 16] width 52 height 9
click at [835, 63] on label "Team Permissions" at bounding box center [843, 65] width 57 height 8
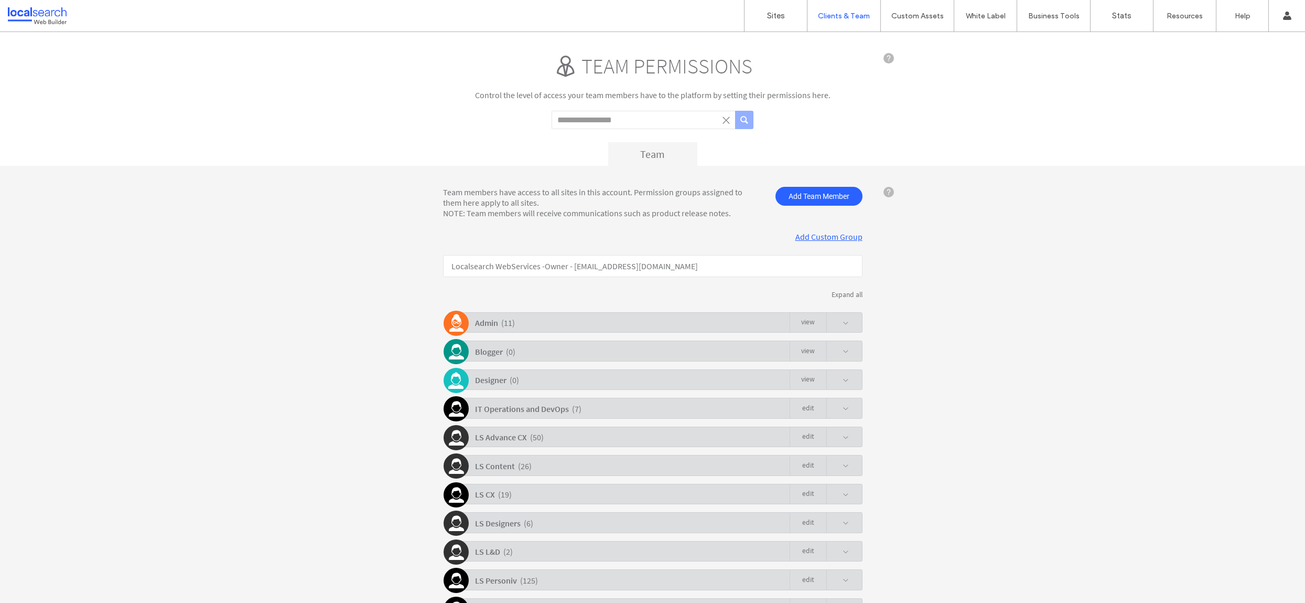
scroll to position [196, 0]
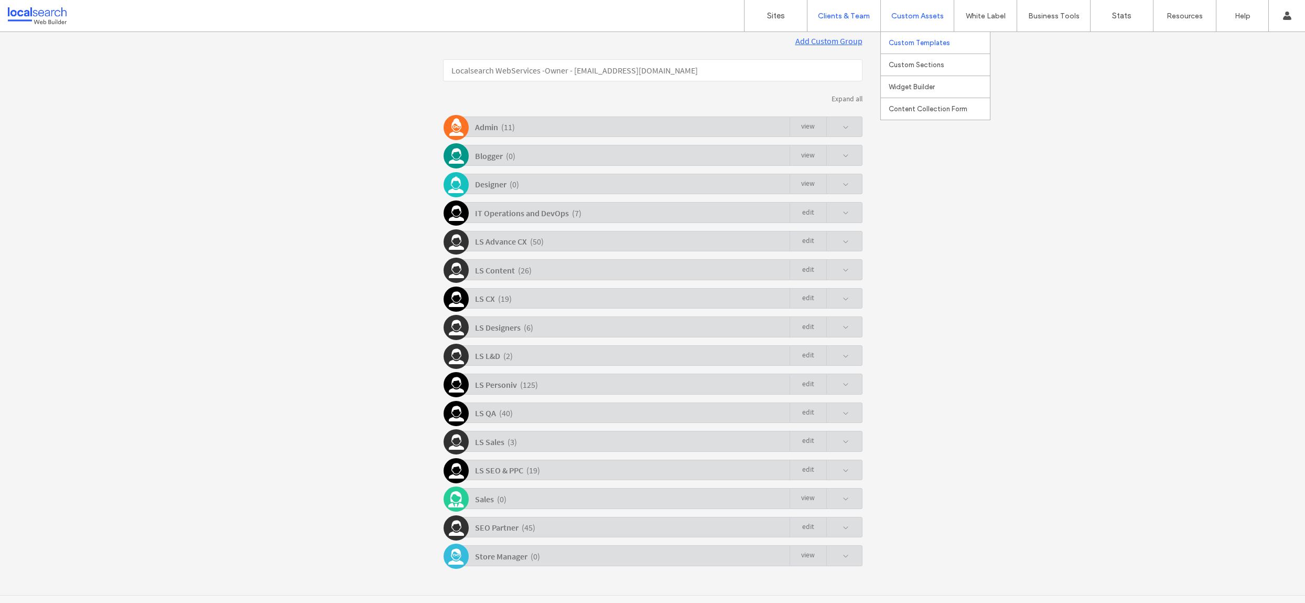
click at [919, 36] on link "Custom Templates" at bounding box center [939, 42] width 101 height 21
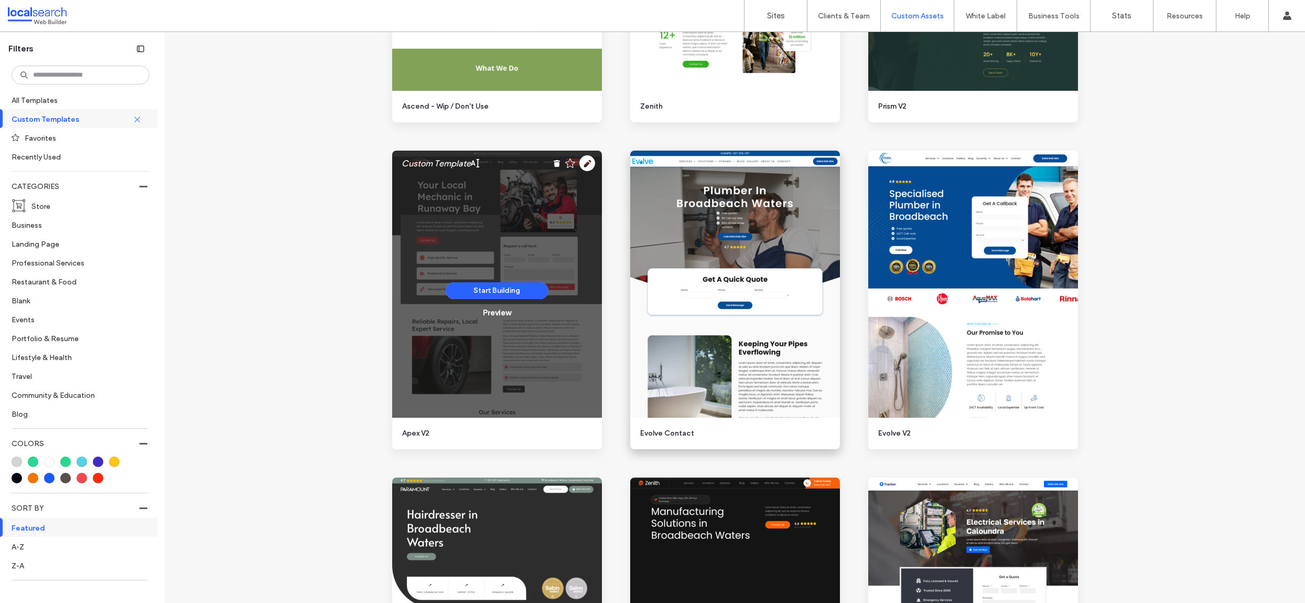
scroll to position [1335, 0]
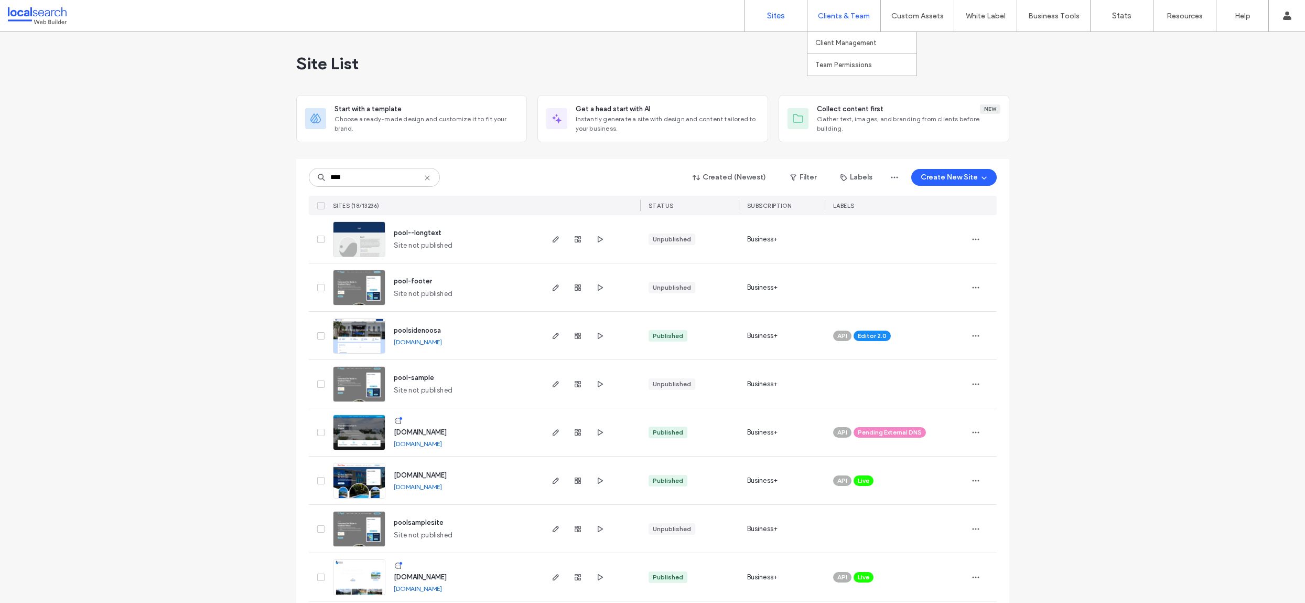
scroll to position [305, 0]
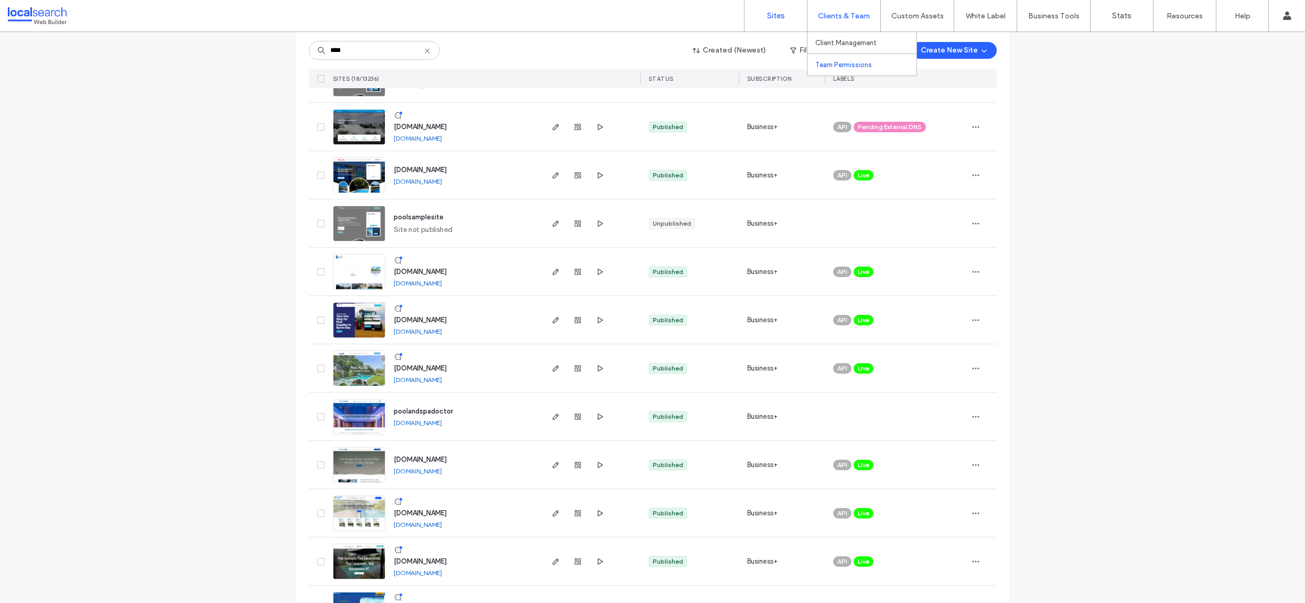
click at [834, 70] on link "Team Permissions" at bounding box center [865, 64] width 101 height 21
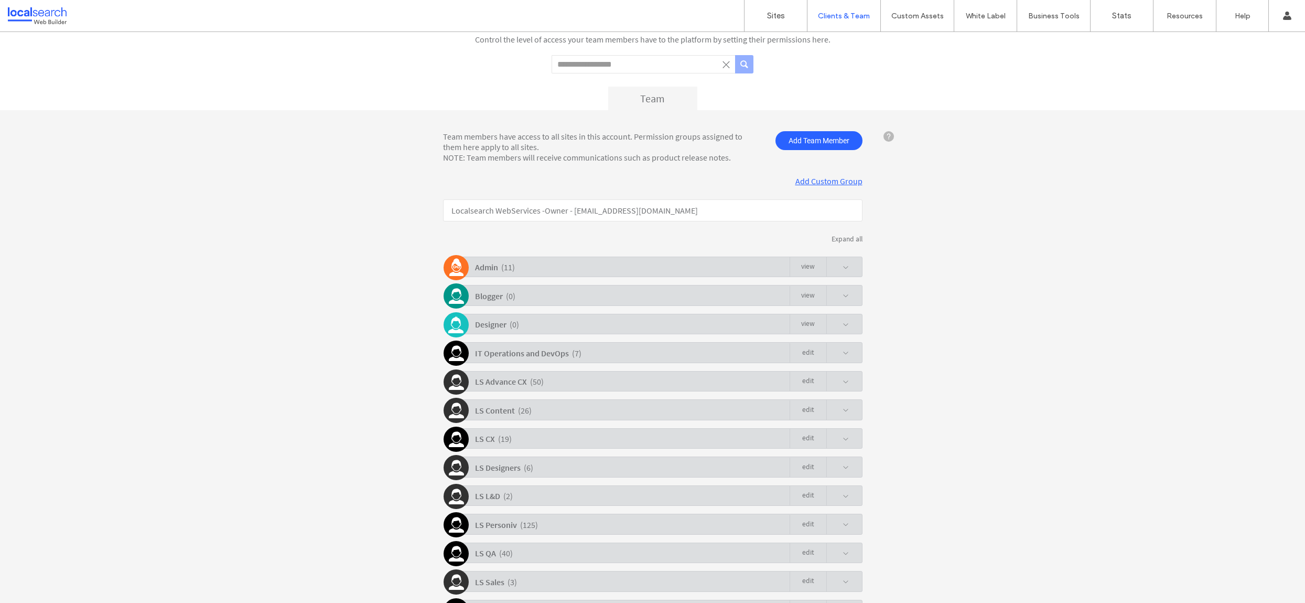
scroll to position [82, 0]
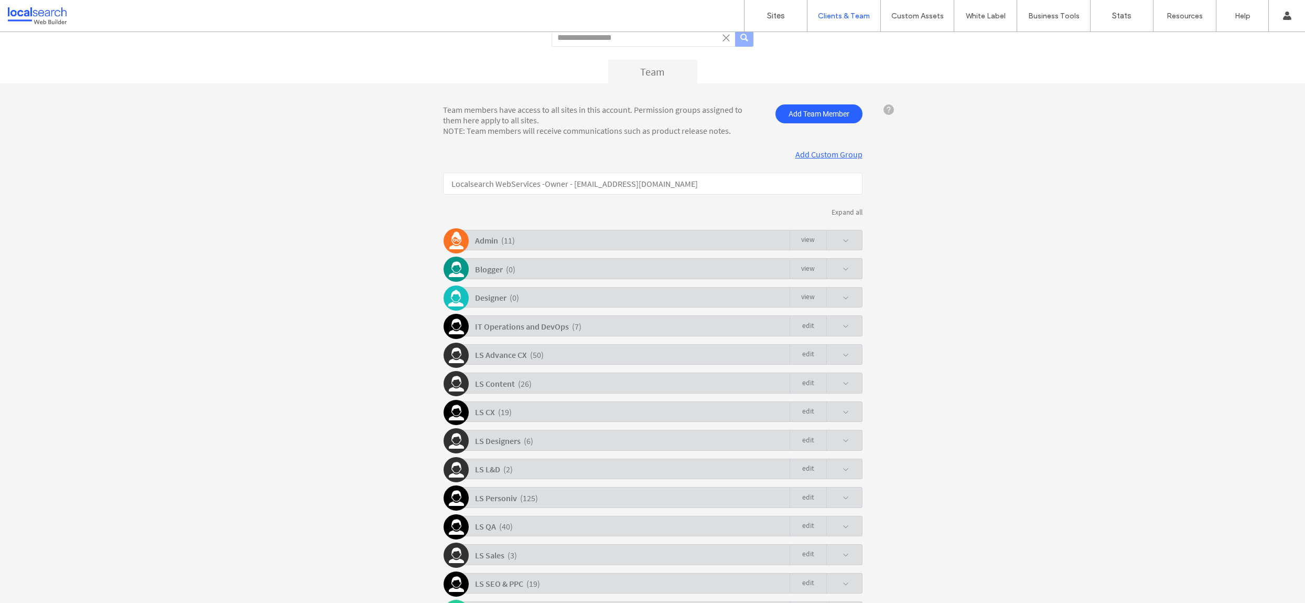
click at [550, 401] on div "LS CX ( 19 ) Edit" at bounding box center [655, 411] width 414 height 20
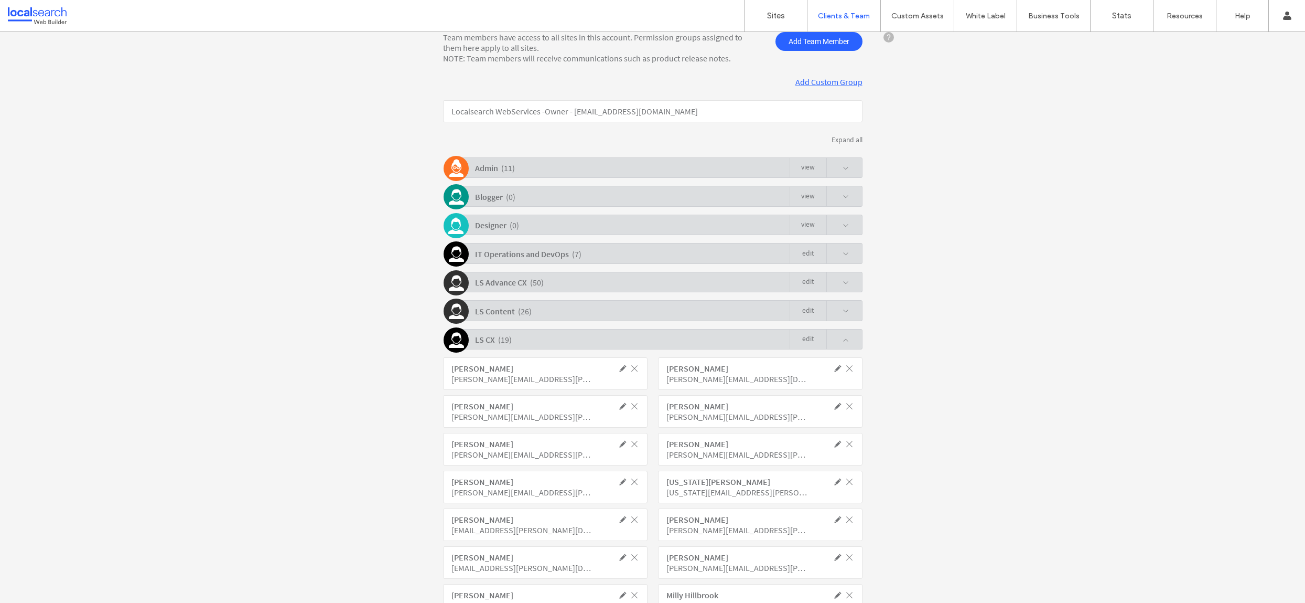
scroll to position [268, 0]
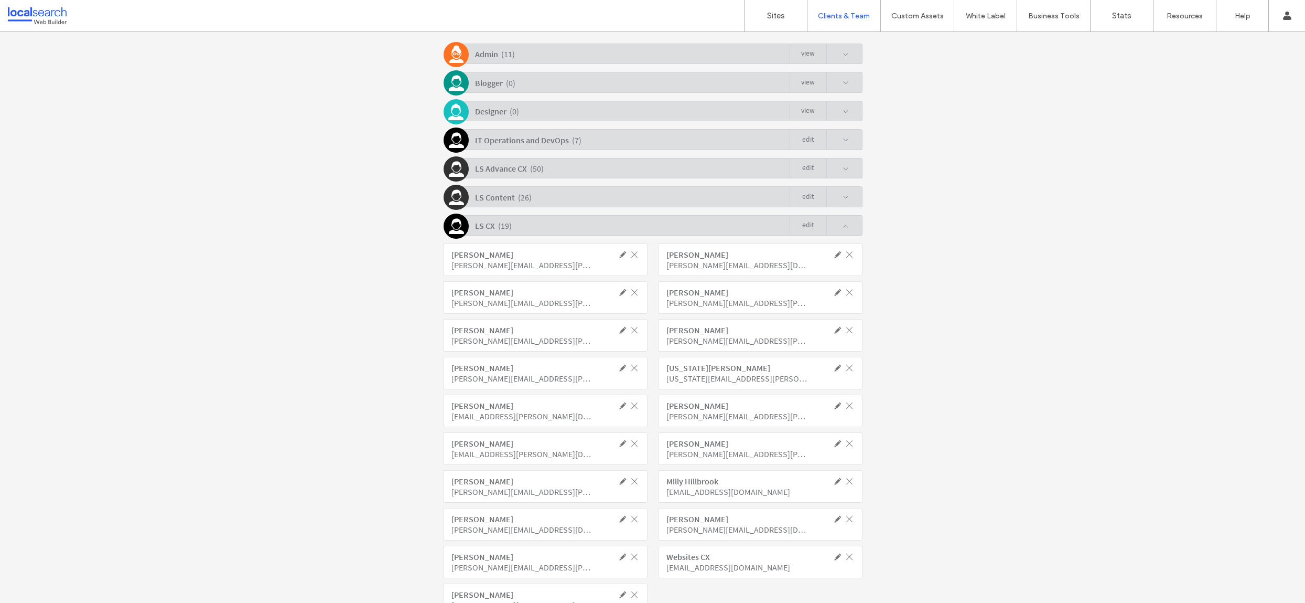
click span
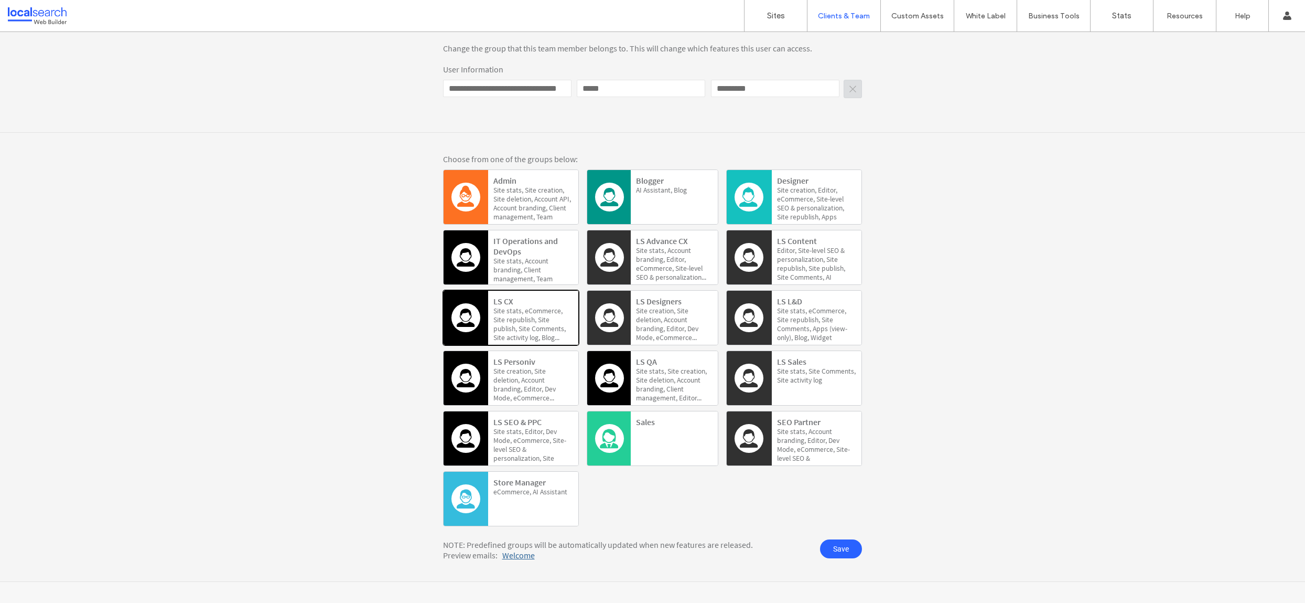
scroll to position [166, 0]
click at [675, 264] on span "Editor," at bounding box center [688, 268] width 27 height 9
click at [844, 547] on span "Save" at bounding box center [841, 548] width 42 height 19
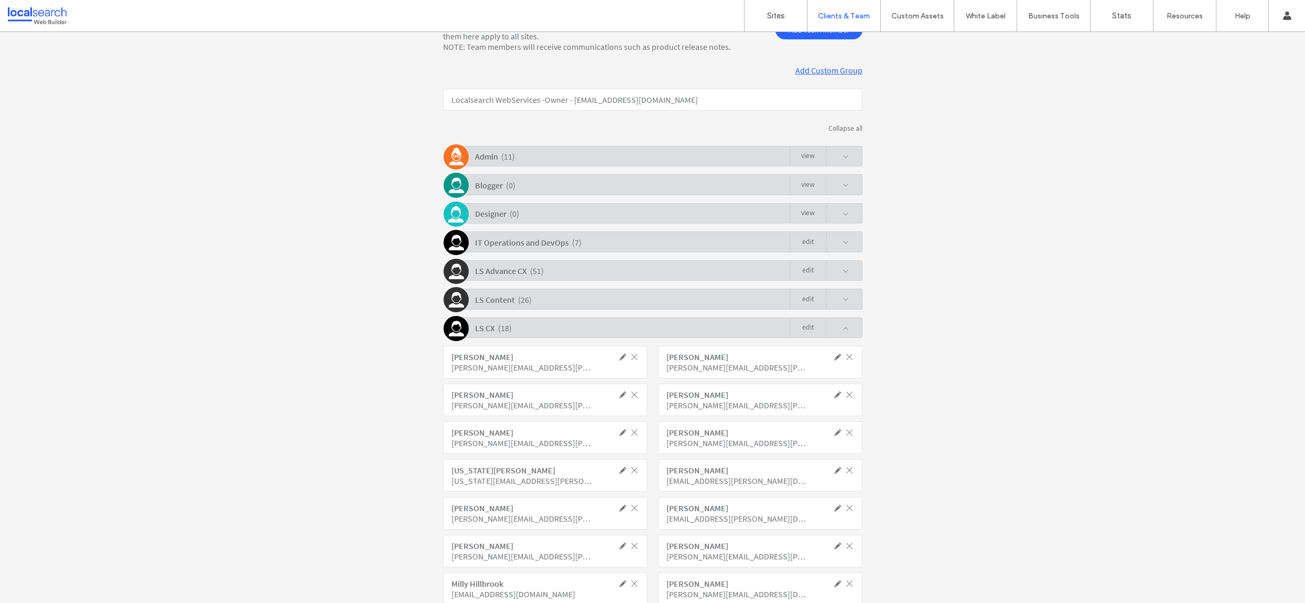
scroll to position [268, 0]
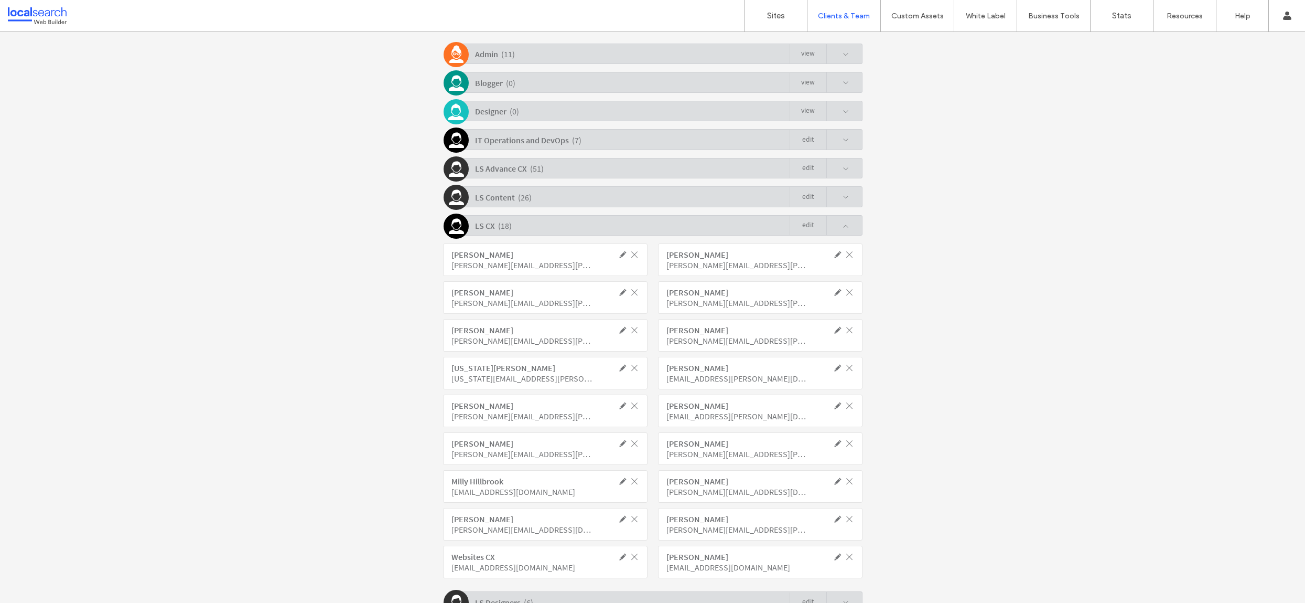
click span
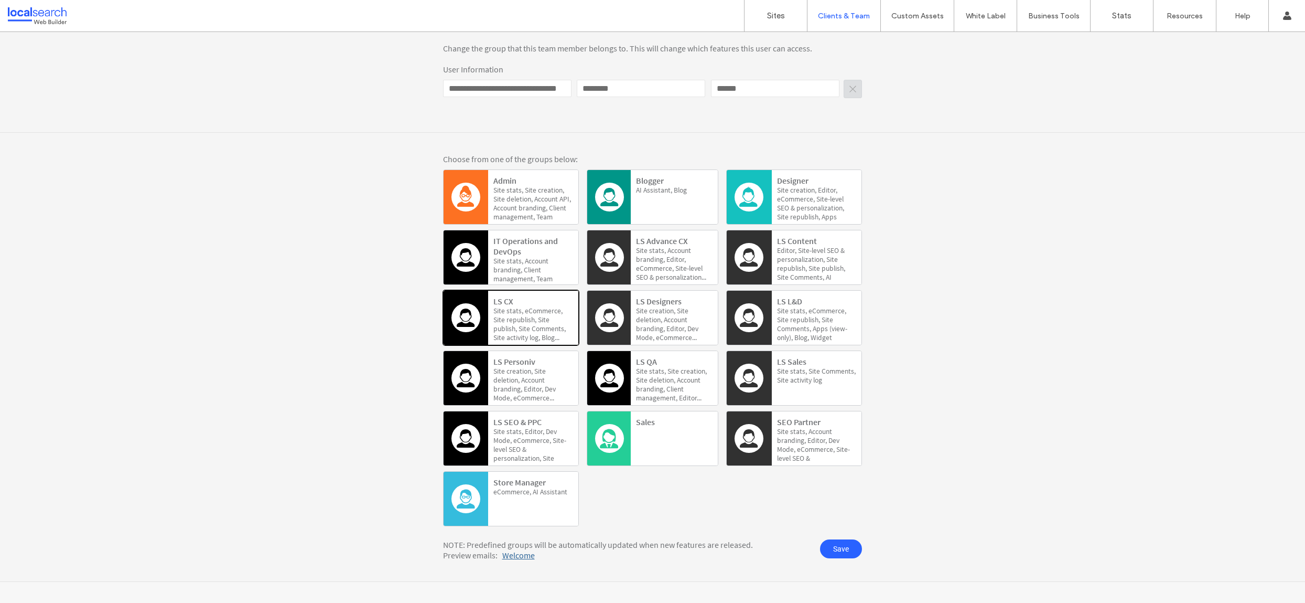
scroll to position [166, 0]
click at [645, 243] on b "LS Advance CX" at bounding box center [662, 240] width 52 height 10
click at [852, 547] on span "Save" at bounding box center [841, 548] width 42 height 19
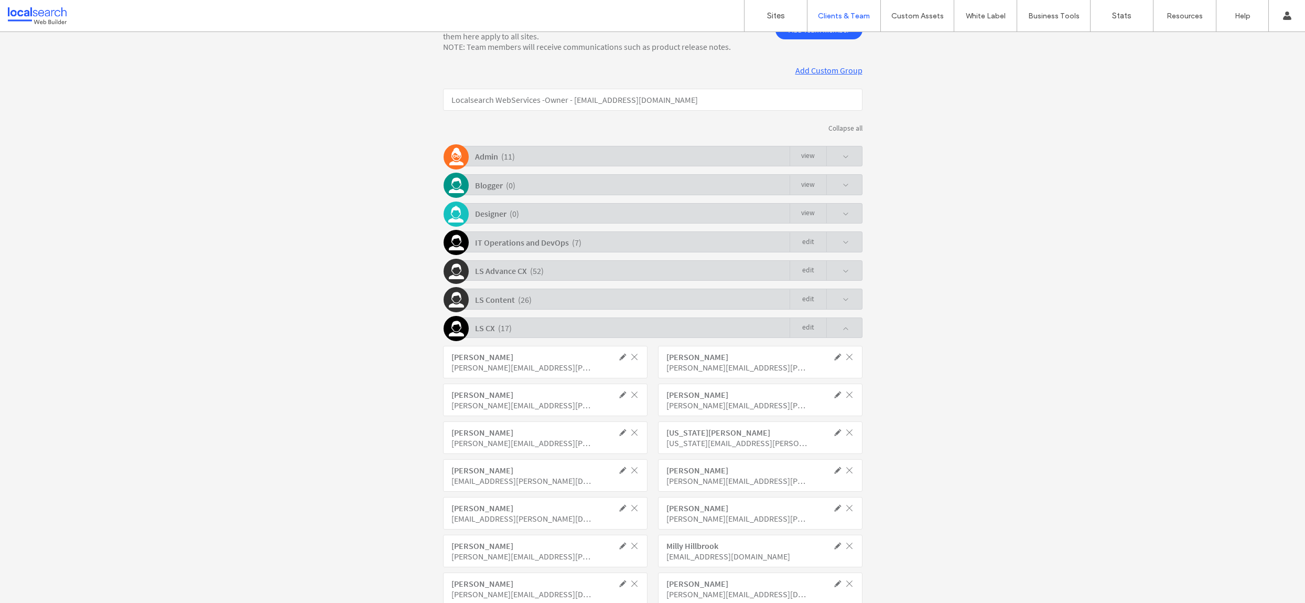
scroll to position [268, 0]
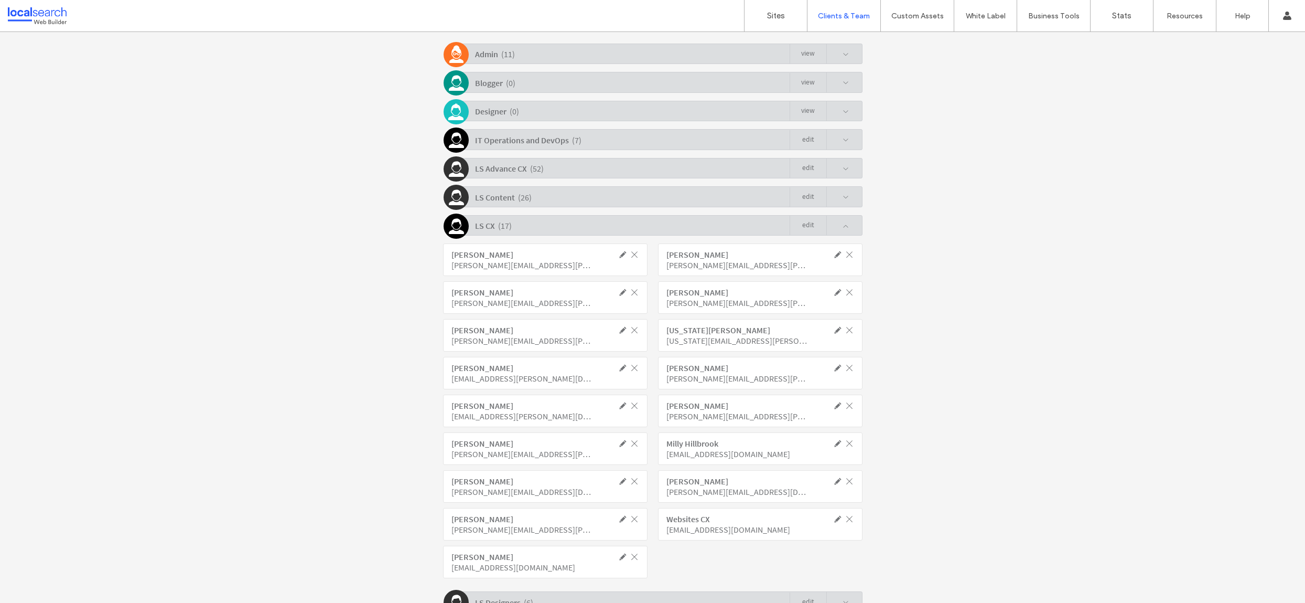
click span
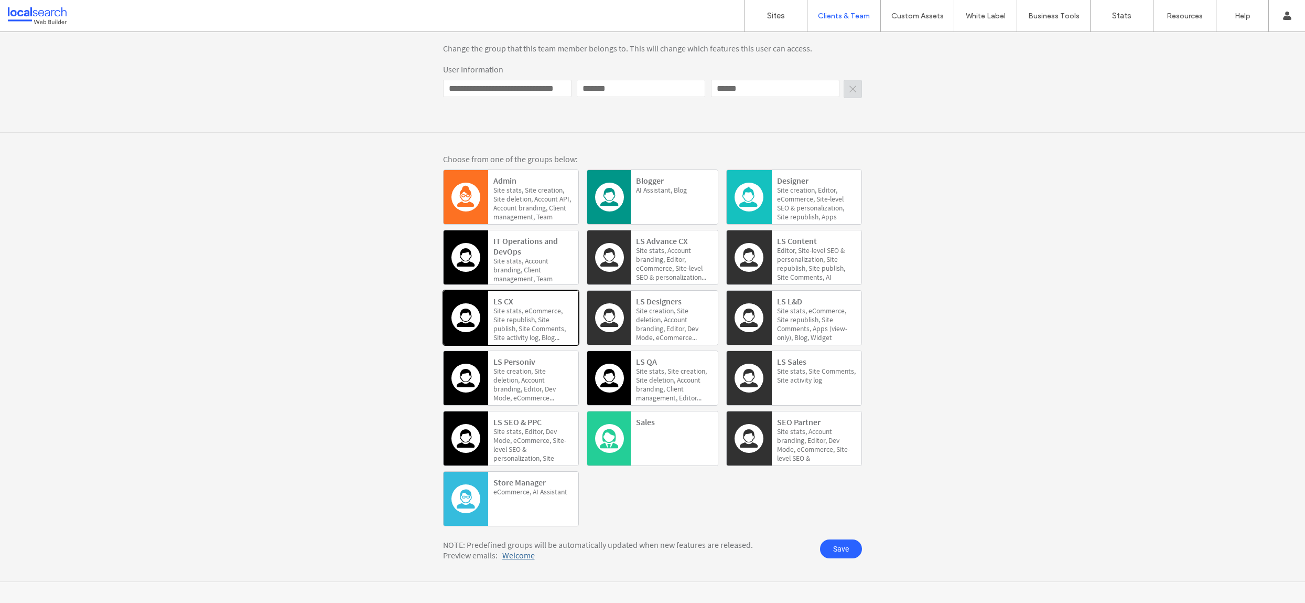
scroll to position [166, 0]
click at [655, 255] on span "stats," at bounding box center [650, 259] width 29 height 9
click at [844, 548] on span "Save" at bounding box center [841, 548] width 42 height 19
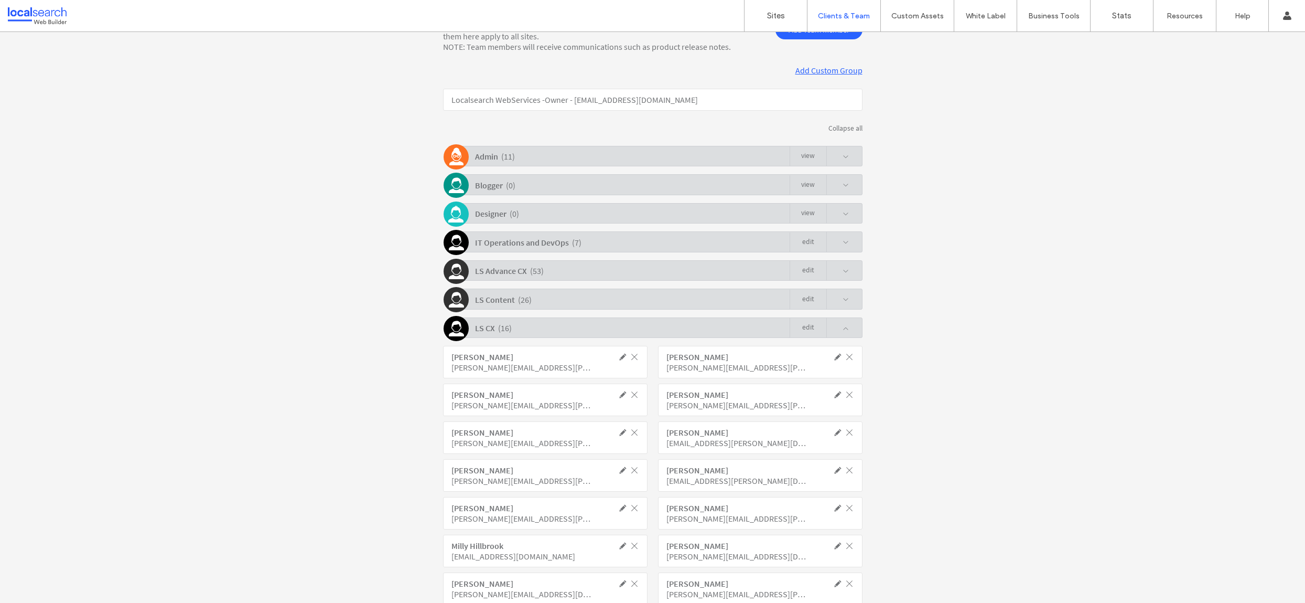
scroll to position [268, 0]
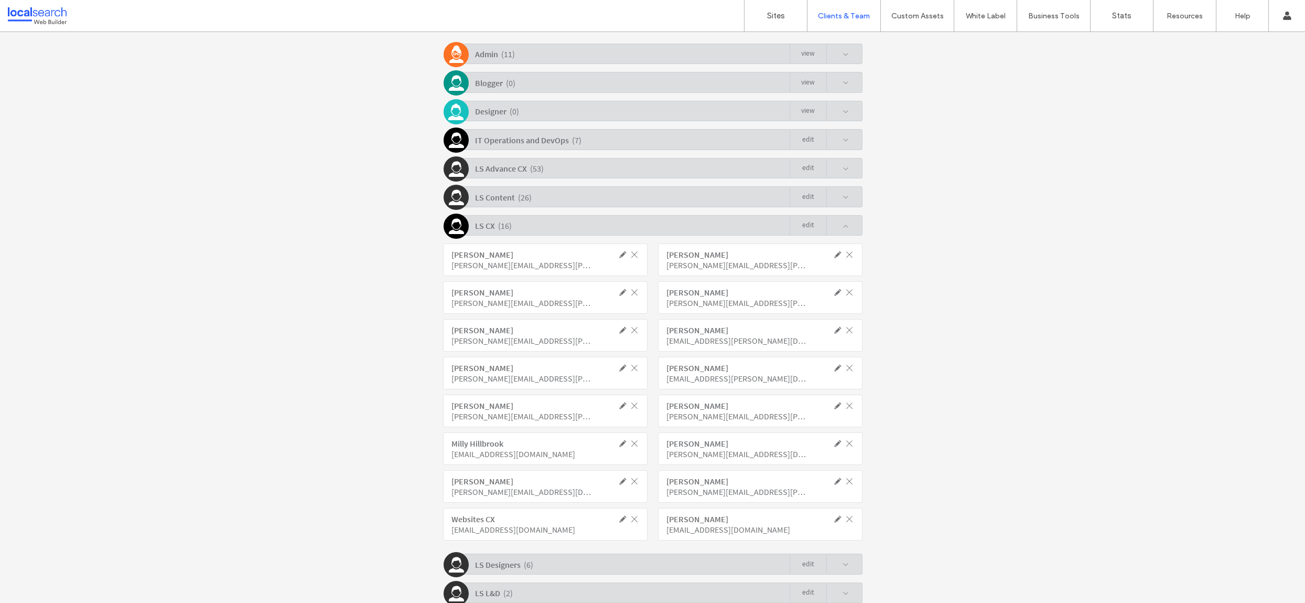
click span
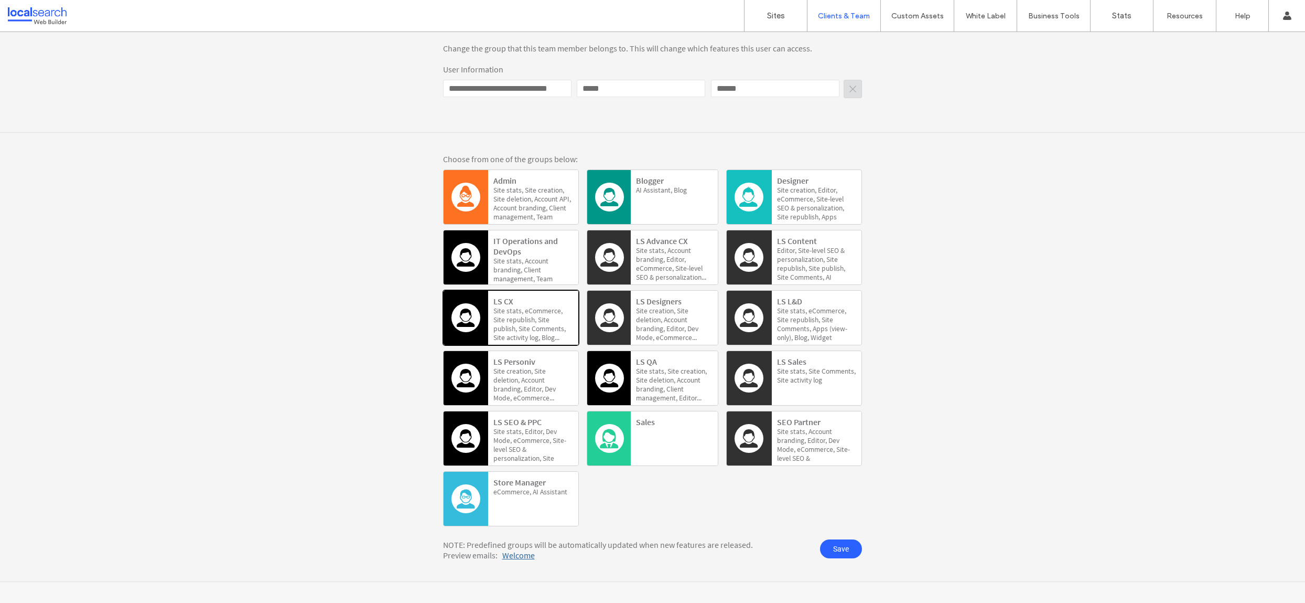
scroll to position [166, 0]
click at [631, 248] on div "LS Advance CX Site stats, Account branding, Editor, eCommerce, Site-level SEO &…" at bounding box center [674, 257] width 87 height 54
click at [836, 547] on span "Save" at bounding box center [841, 548] width 42 height 19
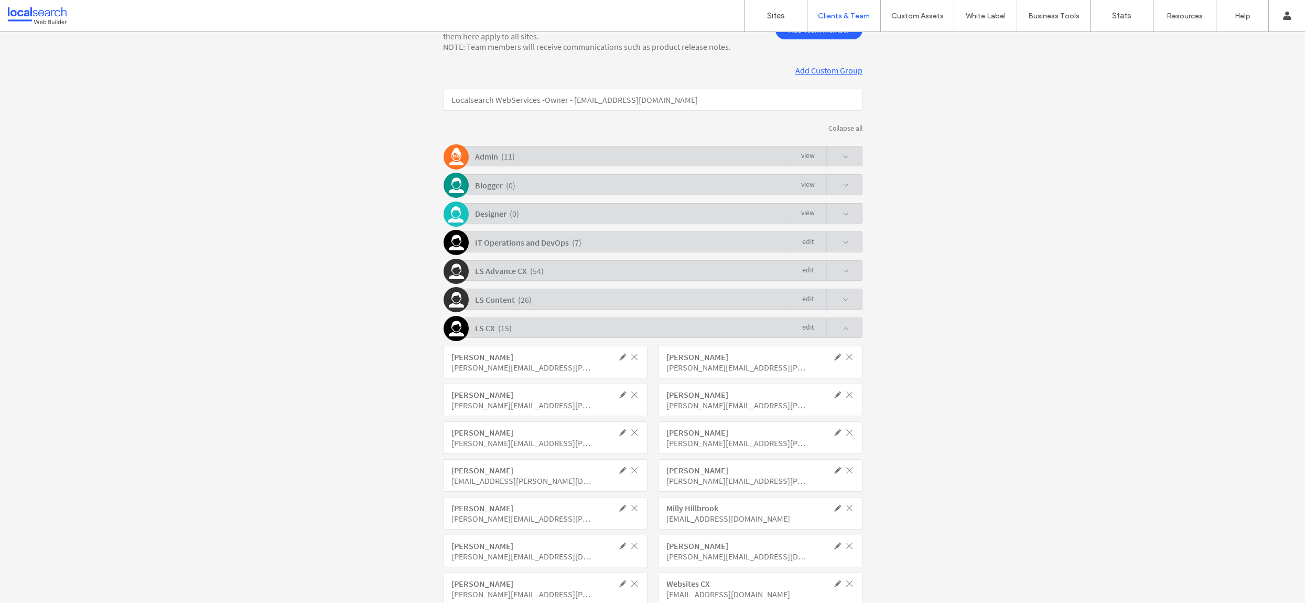
scroll to position [268, 0]
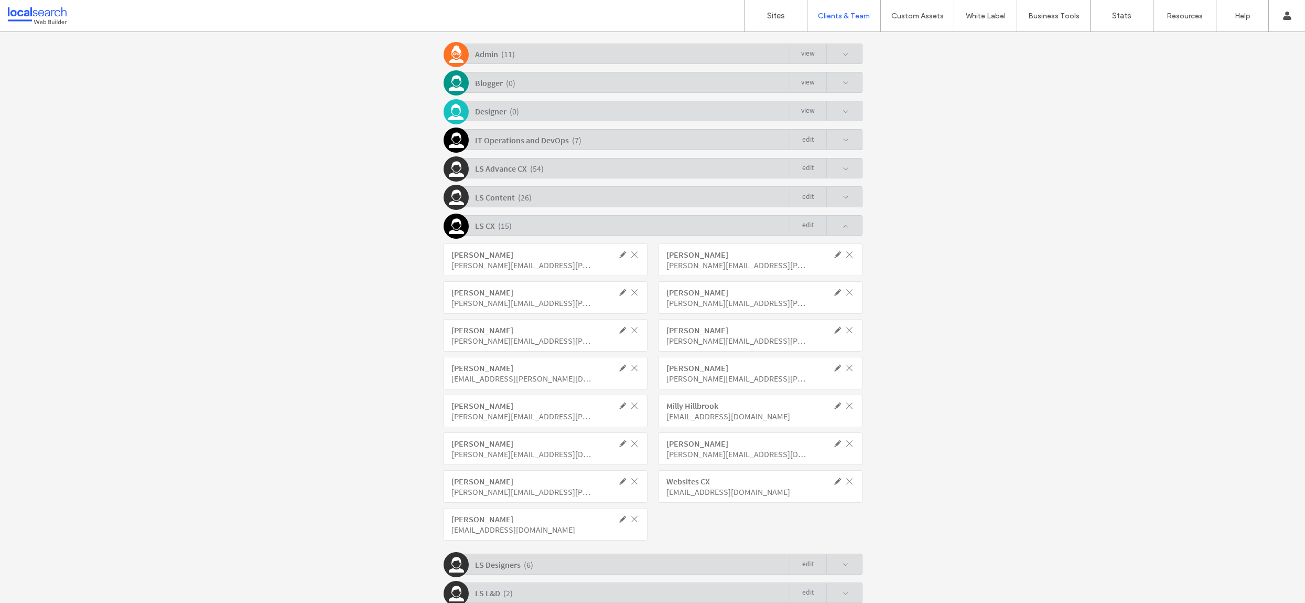
click span
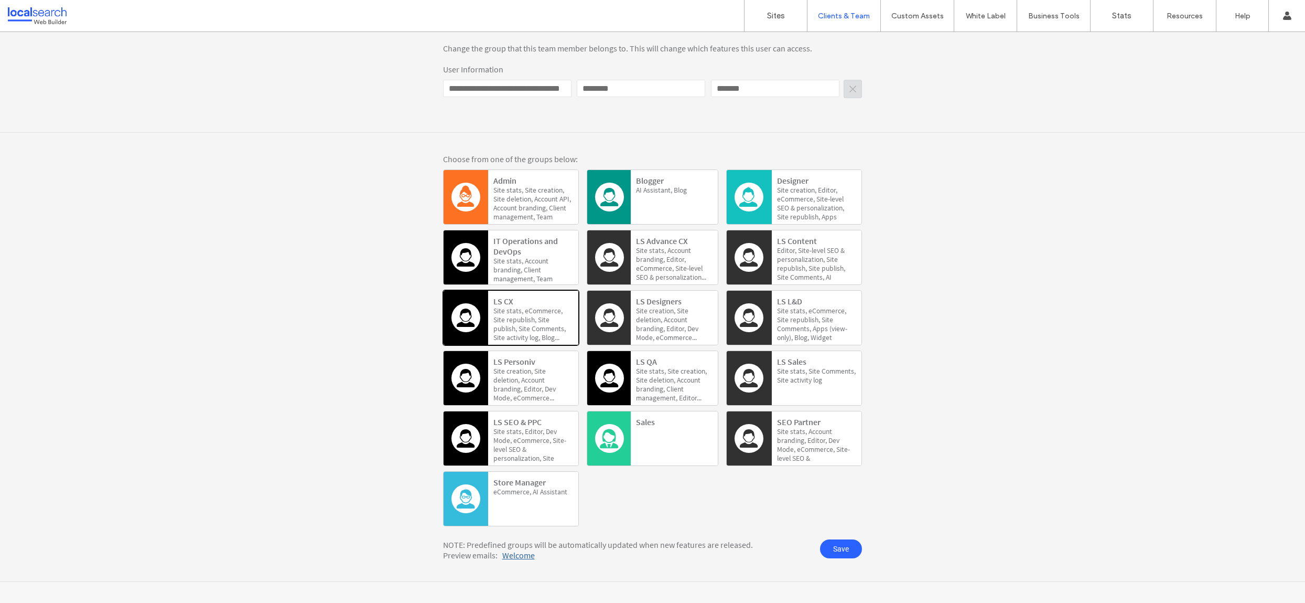
scroll to position [166, 0]
click at [655, 264] on span "branding," at bounding box center [655, 268] width 38 height 9
click at [837, 542] on span "Save" at bounding box center [841, 548] width 42 height 19
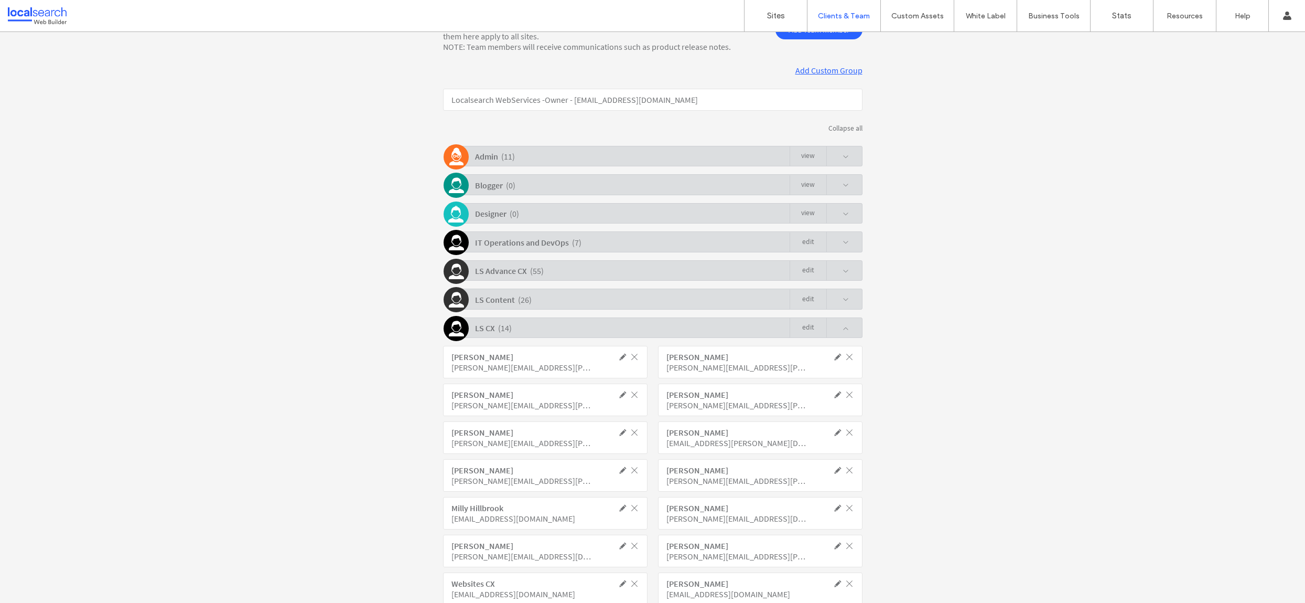
scroll to position [268, 0]
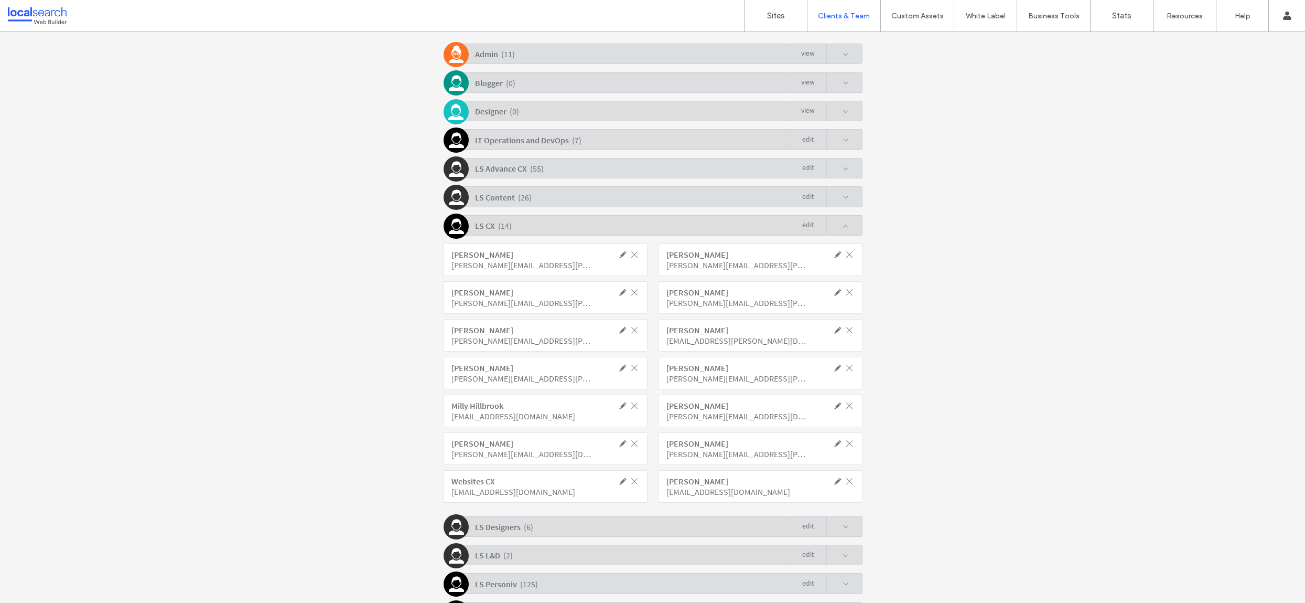
click span
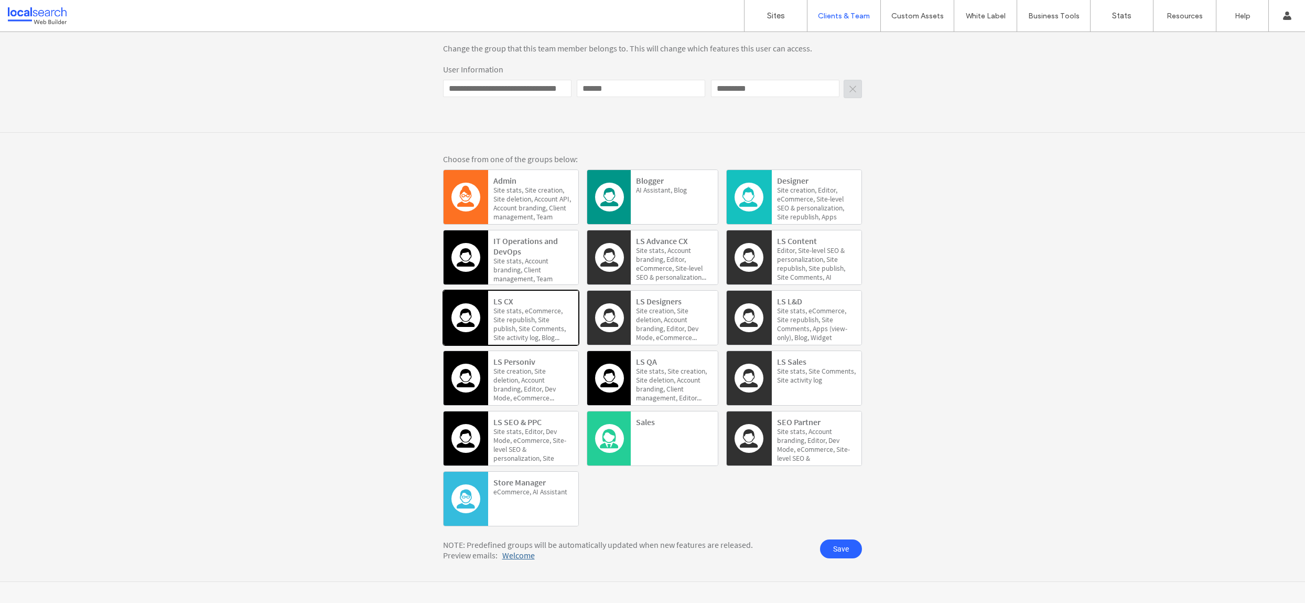
scroll to position [166, 0]
click at [645, 264] on span "branding," at bounding box center [655, 268] width 38 height 9
drag, startPoint x: 826, startPoint y: 558, endPoint x: 835, endPoint y: 553, distance: 10.1
click div "NOTE: Predefined groups will be automatically updated when new features are rel…"
click at [842, 548] on span "Save" at bounding box center [841, 548] width 42 height 19
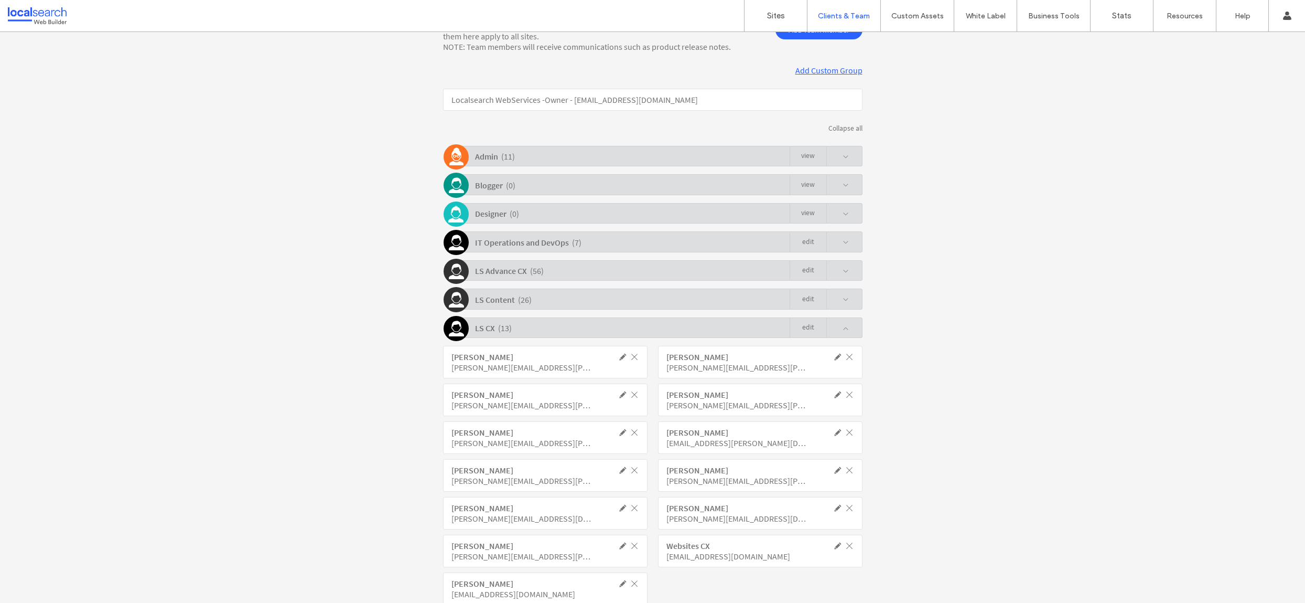
scroll to position [268, 0]
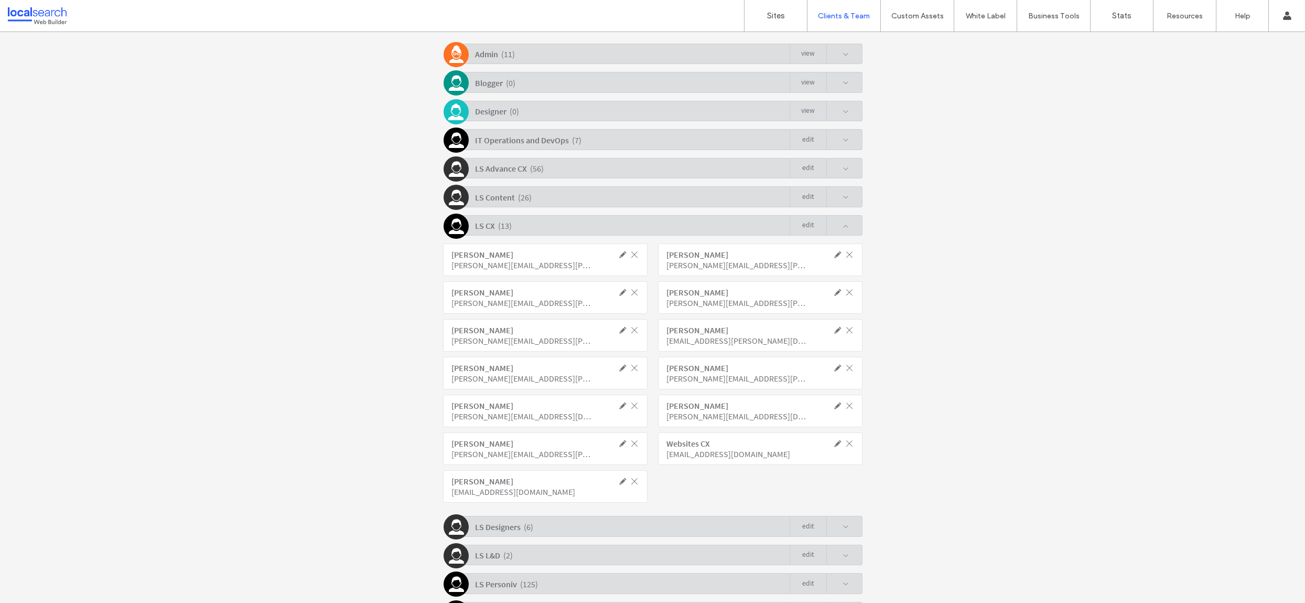
click span
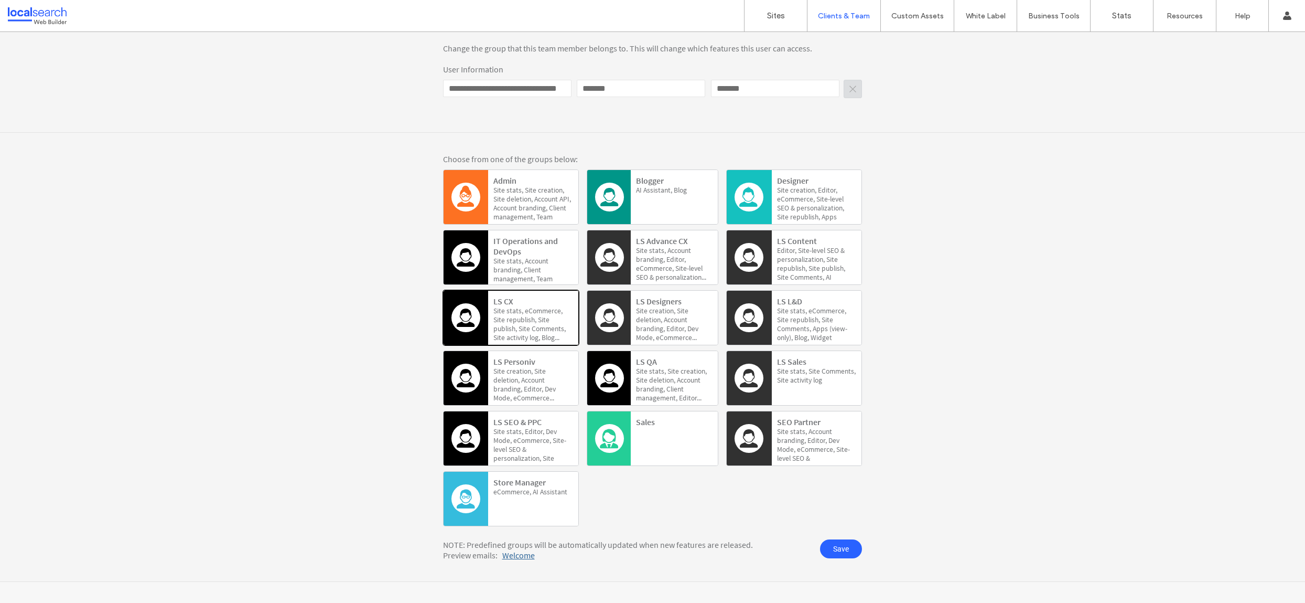
scroll to position [166, 0]
click at [666, 255] on span "Account" at bounding box center [675, 259] width 19 height 9
click at [836, 537] on div "Choose from one of the groups below: Admin Site stats, Site creation, Site dele…" at bounding box center [653, 357] width 420 height 406
click at [844, 546] on span "Save" at bounding box center [841, 548] width 42 height 19
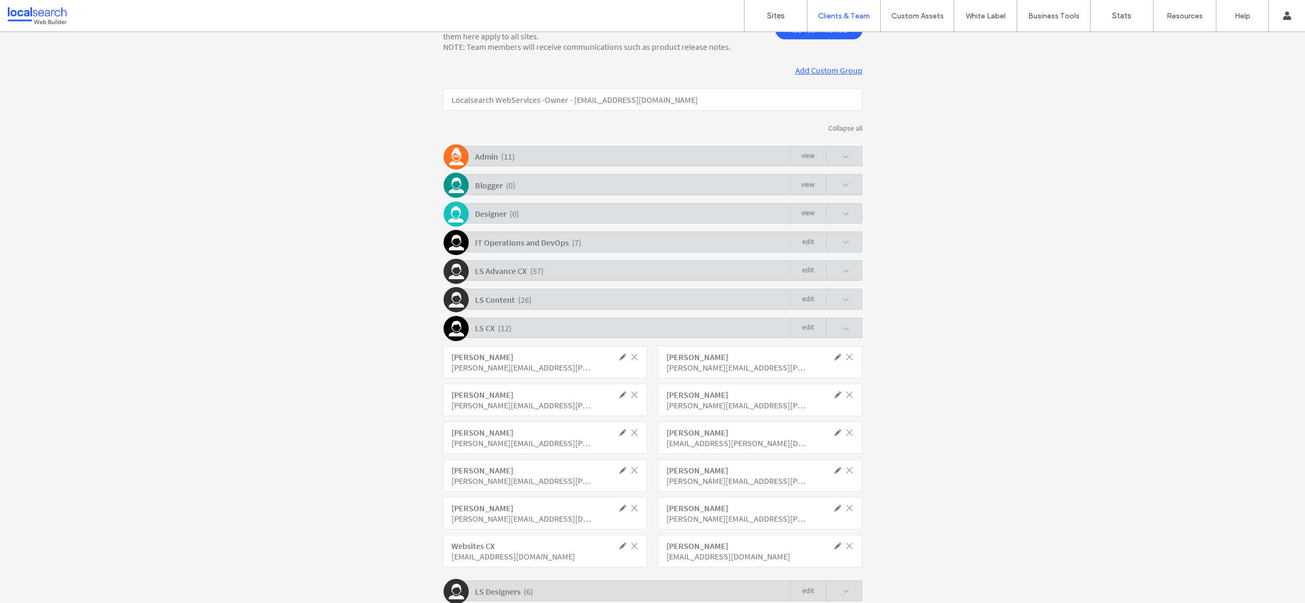
scroll to position [268, 0]
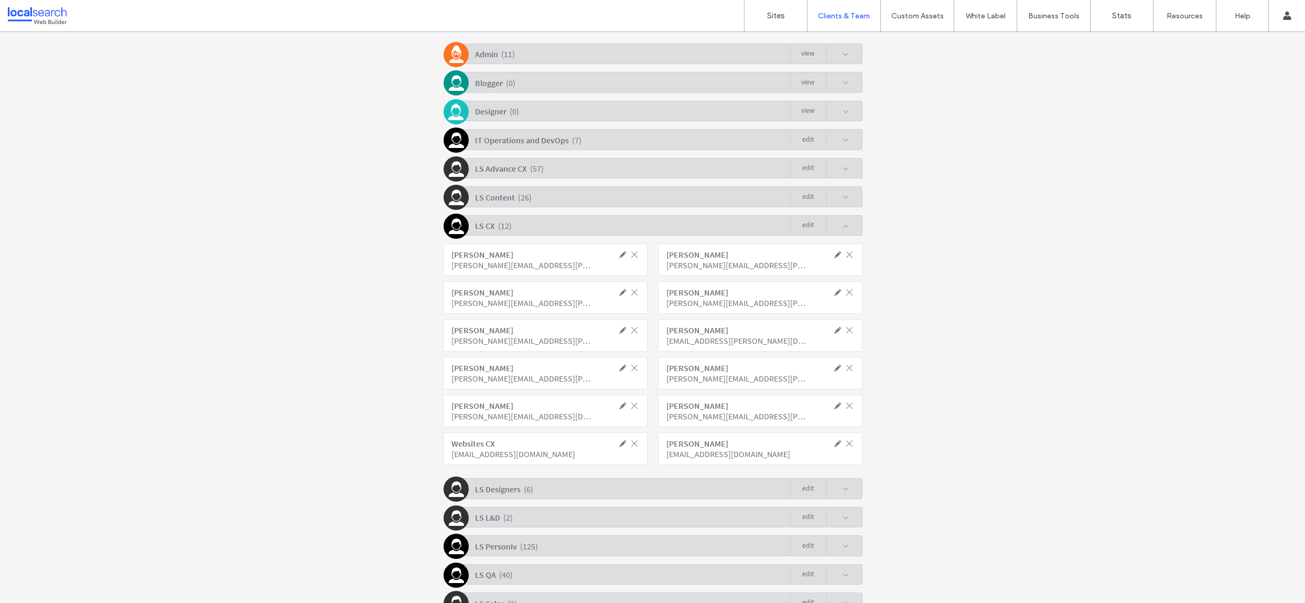
click span
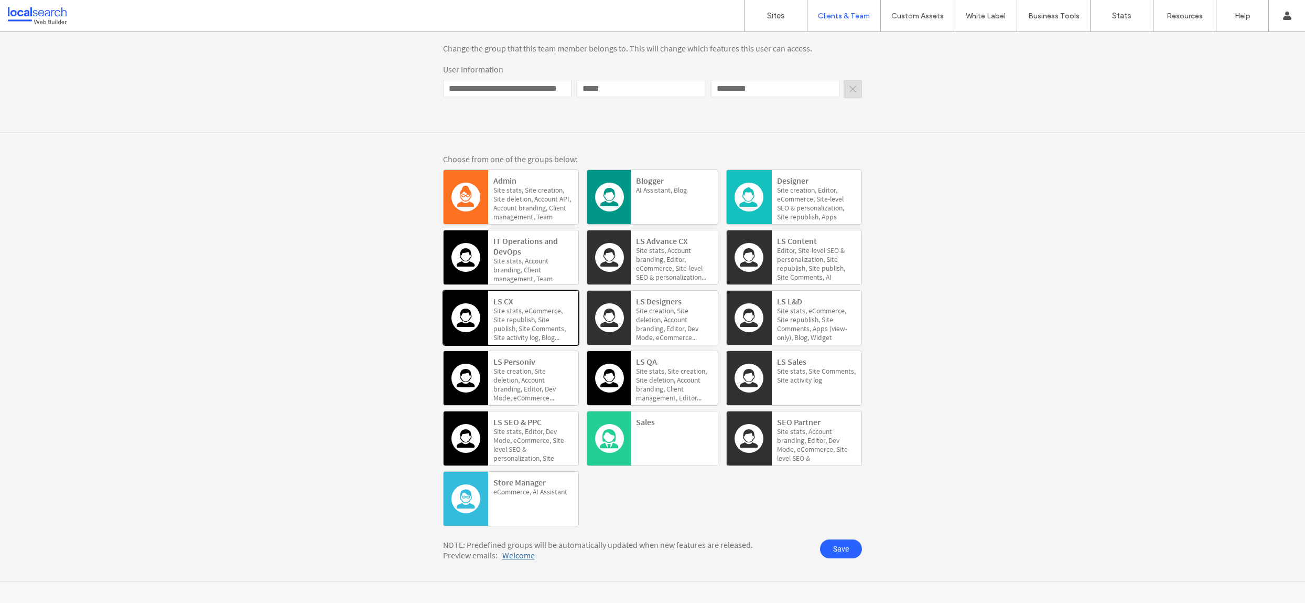
scroll to position [166, 0]
click at [622, 267] on div at bounding box center [609, 257] width 44 height 54
click at [838, 544] on span "Save" at bounding box center [841, 548] width 42 height 19
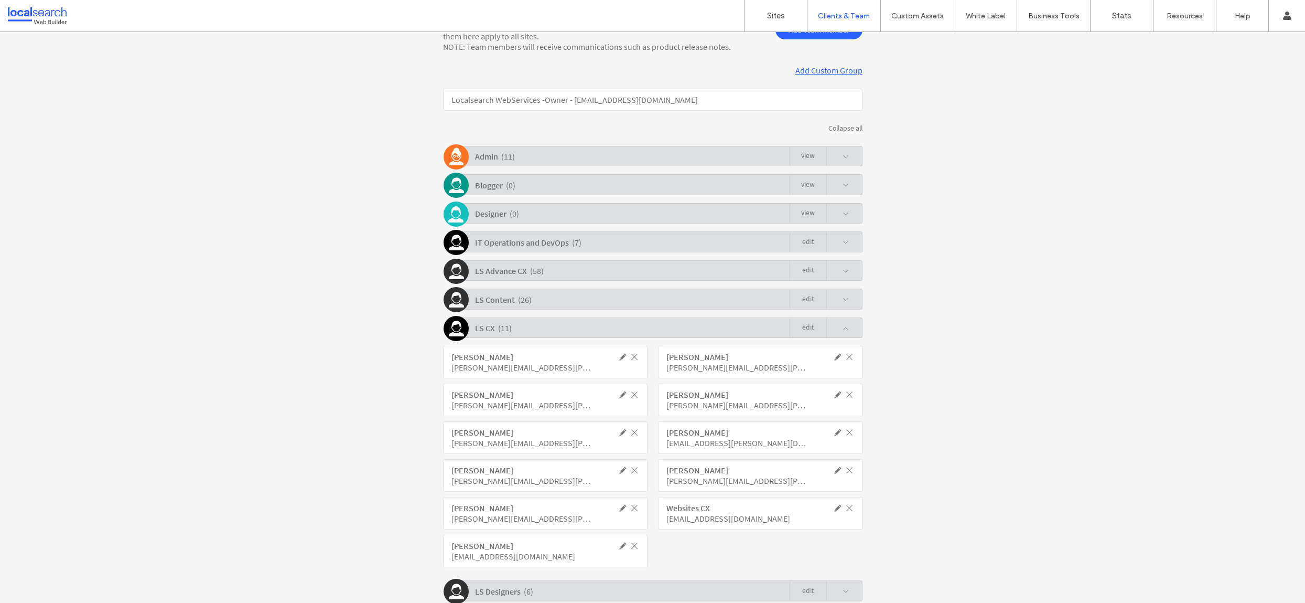
scroll to position [268, 0]
